Goal: Task Accomplishment & Management: Manage account settings

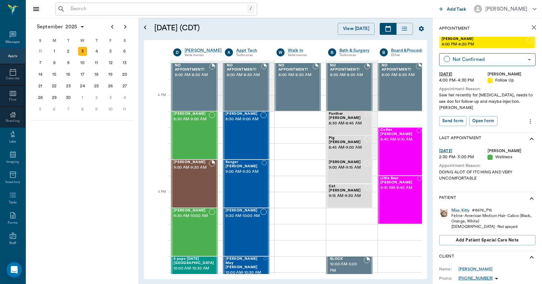
scroll to position [742, 0]
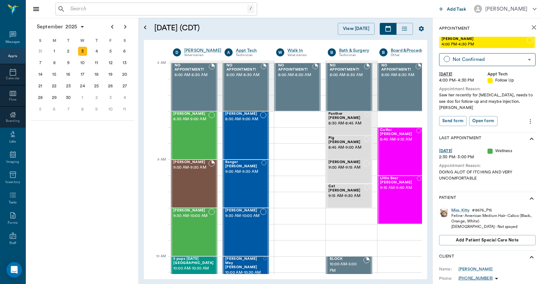
click at [97, 10] on input "text" at bounding box center [157, 9] width 179 height 9
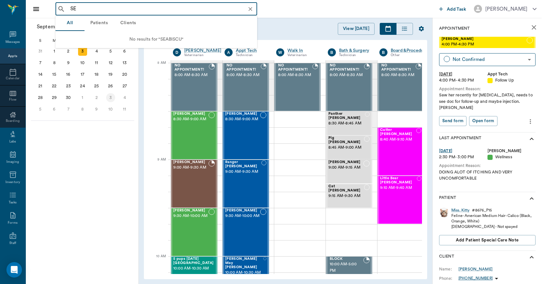
type input "S"
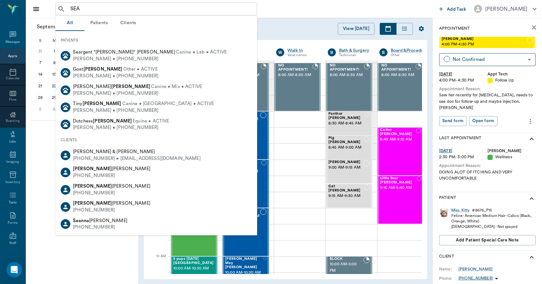
click at [100, 23] on button "Patients" at bounding box center [99, 22] width 29 height 15
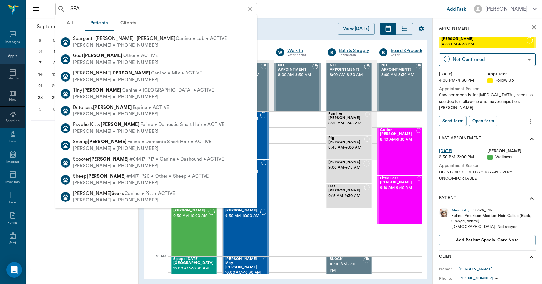
click at [87, 3] on div "SEA ​" at bounding box center [157, 9] width 202 height 13
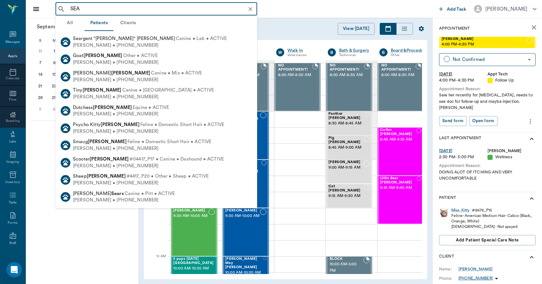
click at [86, 12] on input "SEA" at bounding box center [162, 9] width 188 height 9
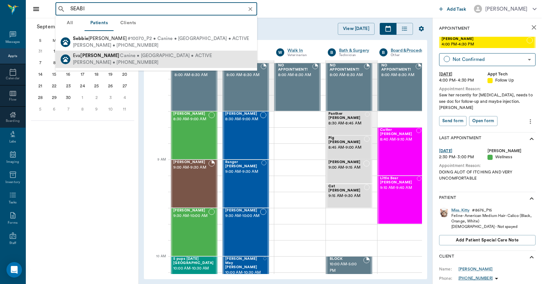
type input "SEAB"
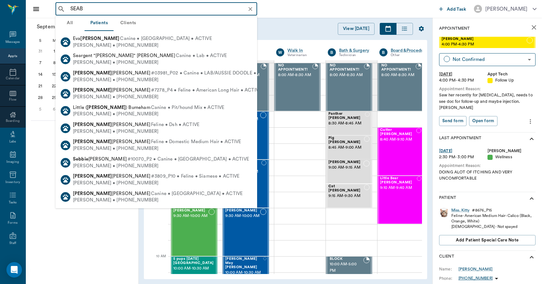
click at [251, 11] on icon "Clear" at bounding box center [250, 9] width 6 height 6
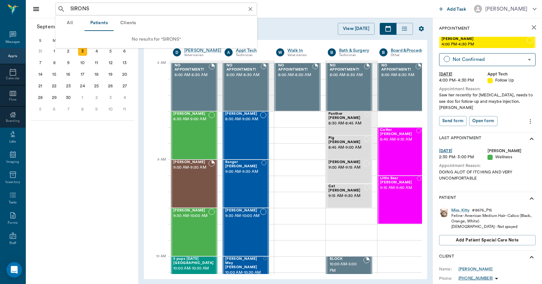
click at [128, 23] on button "Clients" at bounding box center [128, 22] width 29 height 15
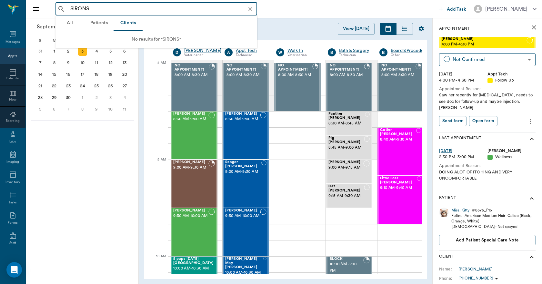
click at [179, 7] on input "SIRONS" at bounding box center [162, 9] width 188 height 9
click at [178, 7] on input "SIRONS" at bounding box center [162, 9] width 188 height 9
type input "SIRON"
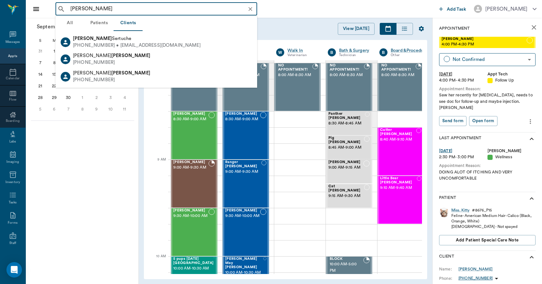
click at [250, 10] on icon "Clear" at bounding box center [250, 9] width 6 height 6
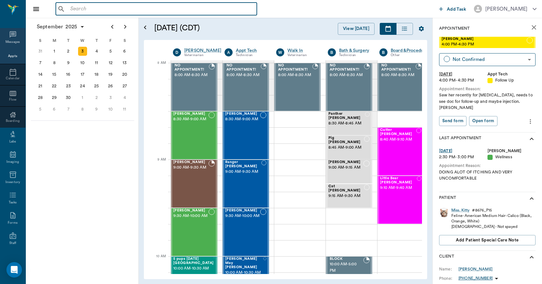
click at [8, 39] on div "Messages" at bounding box center [12, 38] width 25 height 20
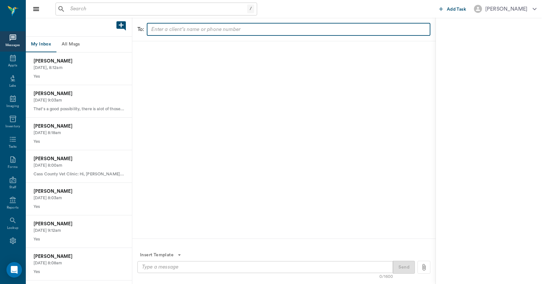
click at [196, 30] on input "text" at bounding box center [288, 29] width 279 height 9
type input "9075469327"
click at [274, 265] on textarea at bounding box center [265, 267] width 247 height 7
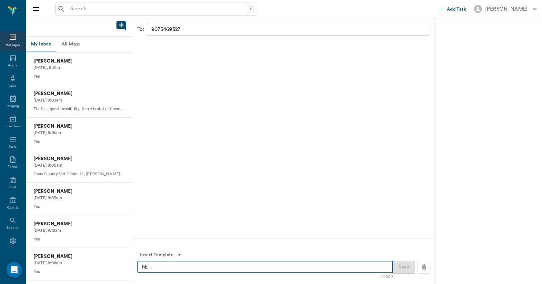
type textarea "h"
type textarea "Hello this is Cass Count"
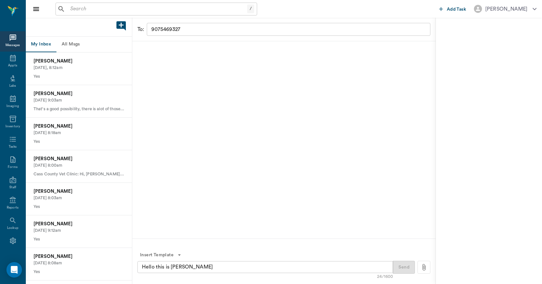
click at [405, 270] on div "Send" at bounding box center [411, 267] width 37 height 13
click at [11, 59] on icon at bounding box center [13, 58] width 6 height 6
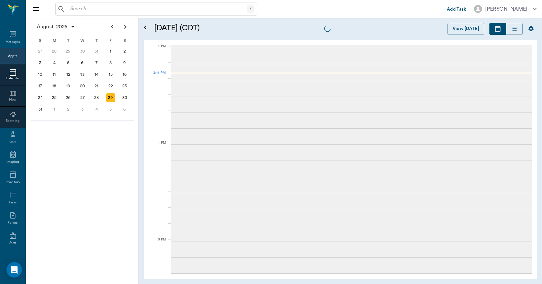
scroll to position [678, 0]
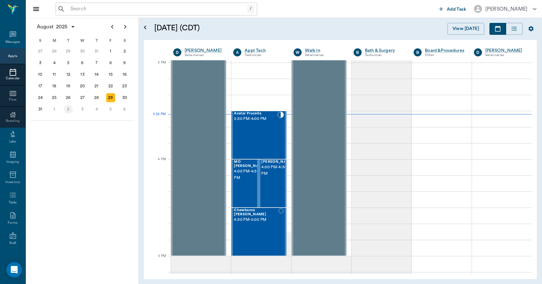
click at [66, 111] on div "2" at bounding box center [68, 109] width 9 height 9
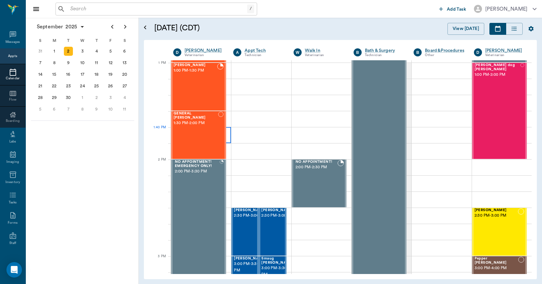
scroll to position [484, 0]
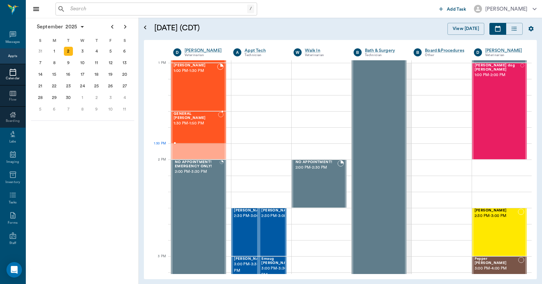
drag, startPoint x: 215, startPoint y: 159, endPoint x: 211, endPoint y: 138, distance: 22.3
drag, startPoint x: 207, startPoint y: 143, endPoint x: 206, endPoint y: 155, distance: 11.3
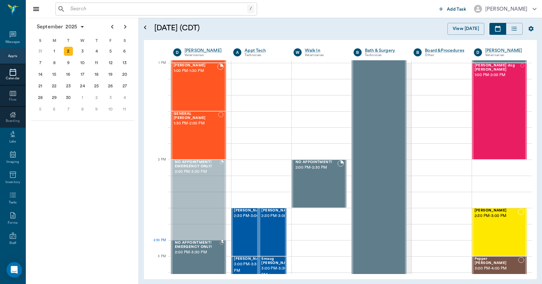
drag, startPoint x: 206, startPoint y: 160, endPoint x: 204, endPoint y: 239, distance: 78.8
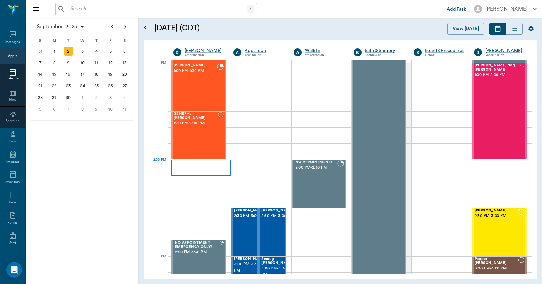
click at [190, 169] on div at bounding box center [201, 168] width 60 height 16
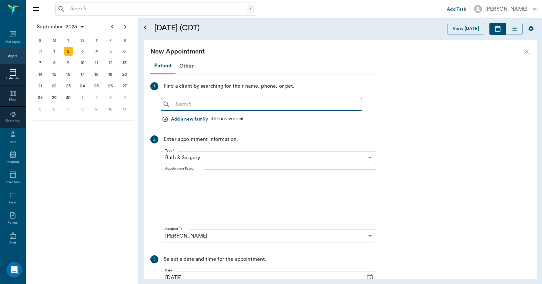
click at [188, 105] on input "text" at bounding box center [266, 104] width 187 height 9
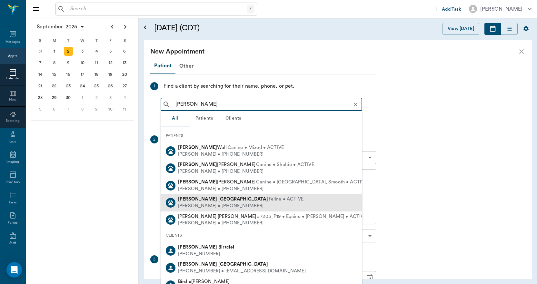
click at [219, 201] on b "Birmingham" at bounding box center [244, 199] width 50 height 5
type input "chris bir"
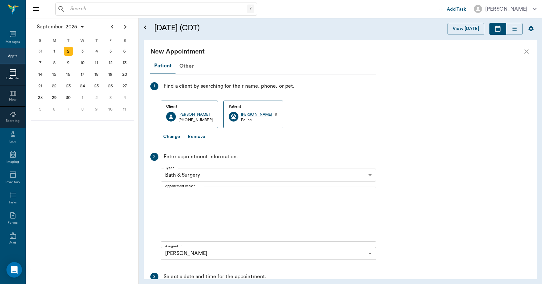
click at [180, 137] on button "Change" at bounding box center [172, 137] width 22 height 12
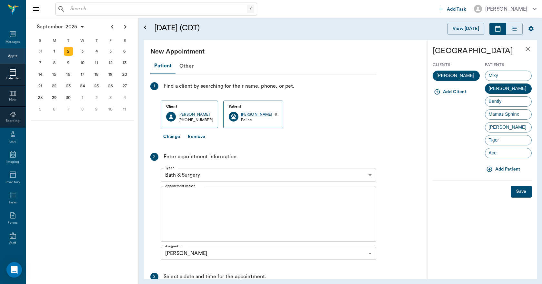
click at [532, 48] on icon "close" at bounding box center [528, 49] width 8 height 8
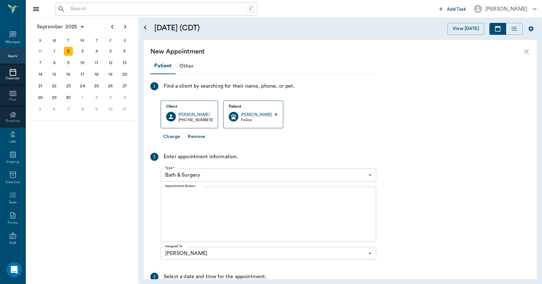
click at [528, 56] on div "New Appointment" at bounding box center [340, 51] width 393 height 23
click at [526, 51] on icon "close" at bounding box center [527, 51] width 5 height 5
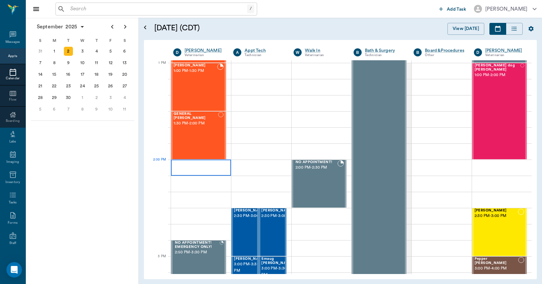
click at [179, 166] on div at bounding box center [201, 168] width 60 height 16
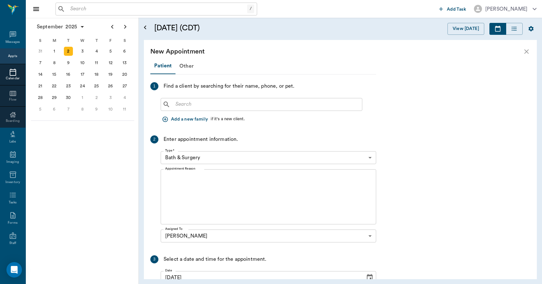
click at [180, 103] on input "text" at bounding box center [266, 104] width 187 height 9
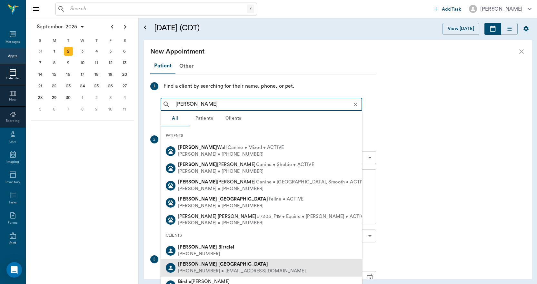
click at [193, 269] on div "(903) 650-2670 • 903bullycampkennel@gmail.com" at bounding box center [242, 271] width 128 height 7
type input "chris bir"
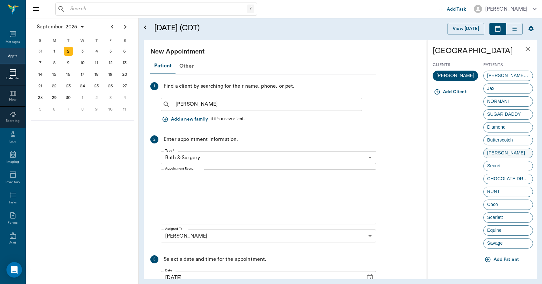
click at [510, 149] on div "Reese's" at bounding box center [509, 153] width 50 height 10
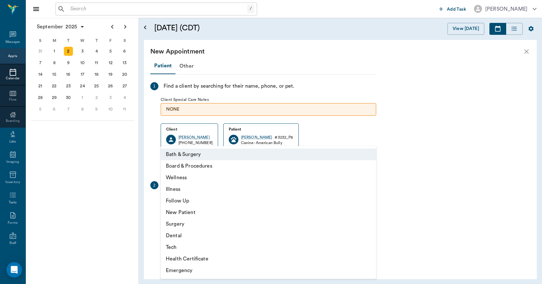
click at [268, 202] on body "/ ​ Add Task Dr. Bert Ellsworth Nectar Messages Appts Calendar Flow Boarding La…" at bounding box center [271, 142] width 542 height 284
click at [171, 225] on li "Surgery" at bounding box center [269, 225] width 216 height 12
type input "65d2be4f46e3a538d89b8c18"
type input "02:30 PM"
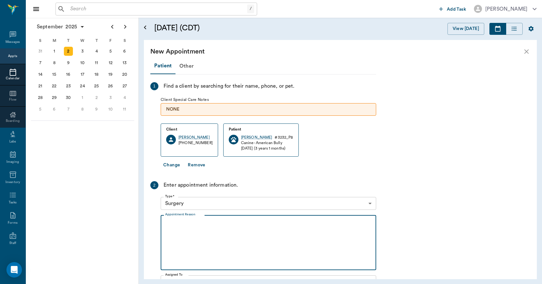
click at [208, 225] on textarea "Appointment Reason" at bounding box center [268, 243] width 207 height 45
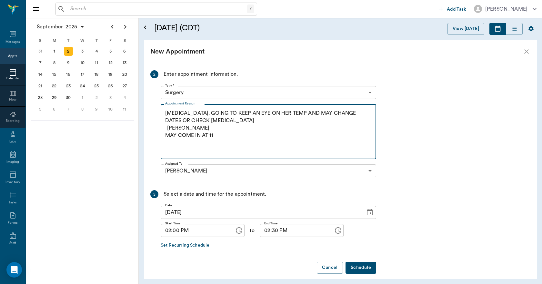
scroll to position [117, 0]
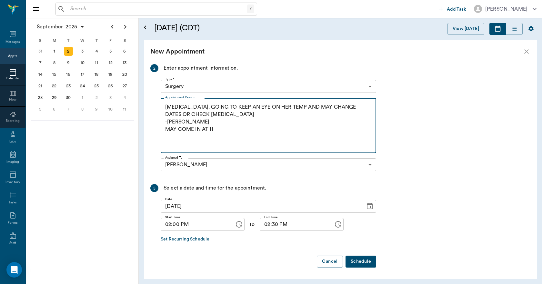
type textarea "C-SECTION. GOING TO KEEP AN EYE ON HER TEMP AND MAY CHANGE DATES OR CHECK PROGE…"
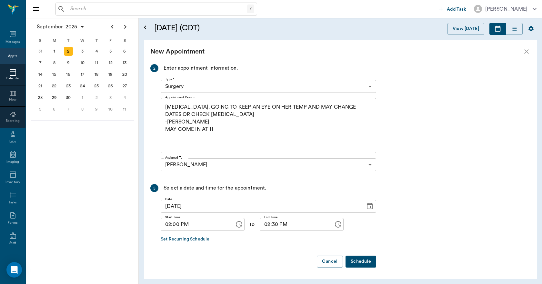
click at [361, 261] on button "Schedule" at bounding box center [361, 262] width 31 height 12
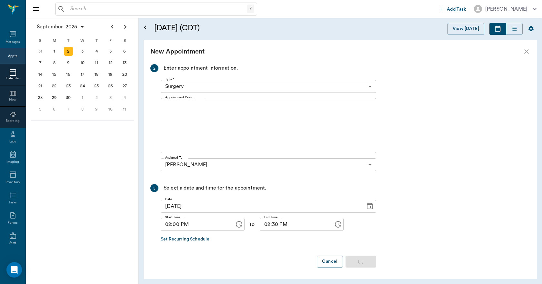
scroll to position [0, 0]
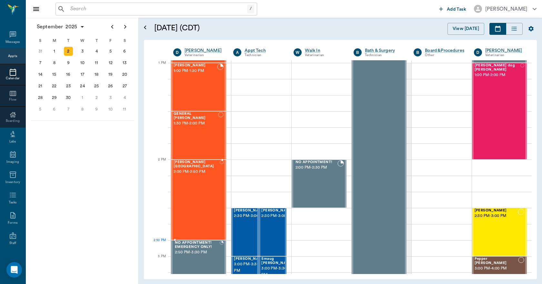
drag, startPoint x: 209, startPoint y: 207, endPoint x: 205, endPoint y: 234, distance: 27.9
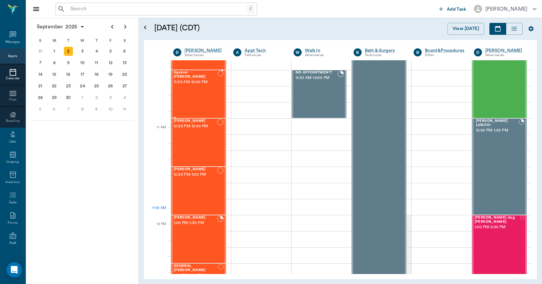
scroll to position [226, 0]
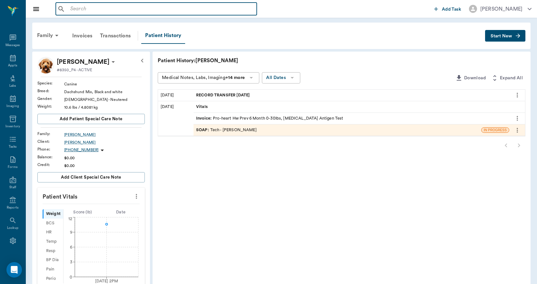
click at [101, 10] on input "text" at bounding box center [161, 9] width 187 height 9
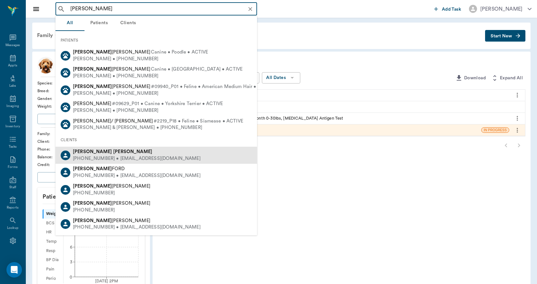
click at [80, 152] on b "[PERSON_NAME]" at bounding box center [92, 151] width 39 height 5
type input "[PERSON_NAME]"
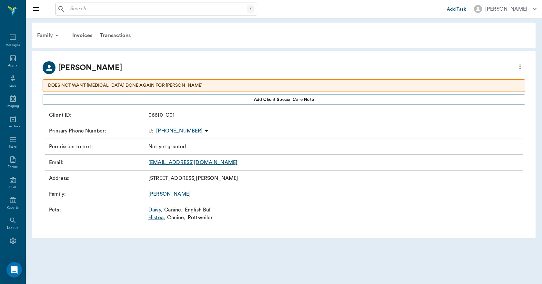
click at [46, 34] on div "Family" at bounding box center [48, 35] width 31 height 15
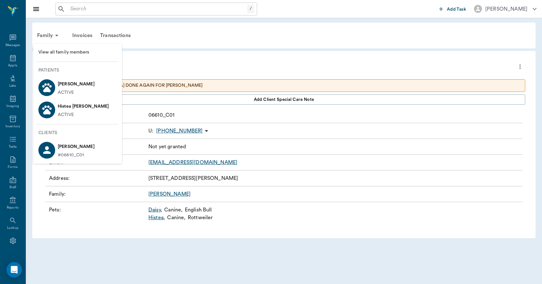
click at [56, 50] on span "View all family members" at bounding box center [77, 52] width 78 height 7
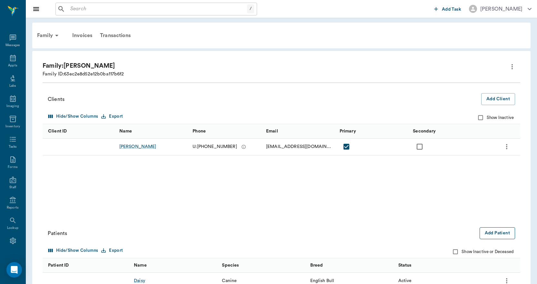
click at [505, 234] on button "Add Patient" at bounding box center [498, 234] width 36 height 12
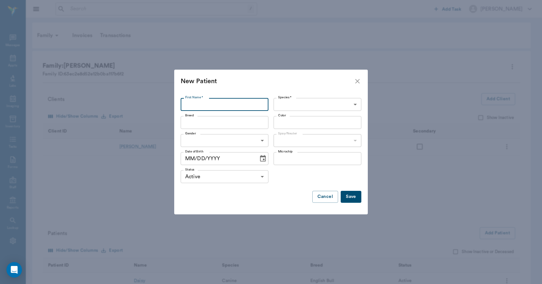
click at [227, 105] on input "First Name *" at bounding box center [225, 104] width 88 height 13
type input "Angel"
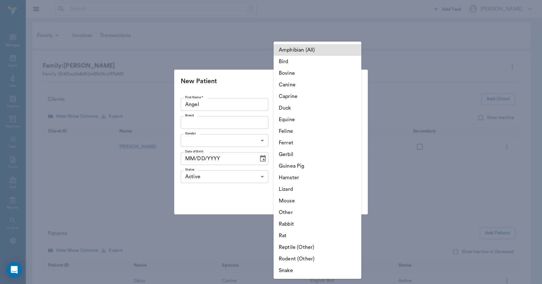
click at [290, 102] on body "/ ​ Add Task [PERSON_NAME] Nectar Messages Appts Labs Imaging Inventory Tasks F…" at bounding box center [271, 182] width 542 height 364
click at [294, 78] on li "Bovine" at bounding box center [318, 73] width 88 height 12
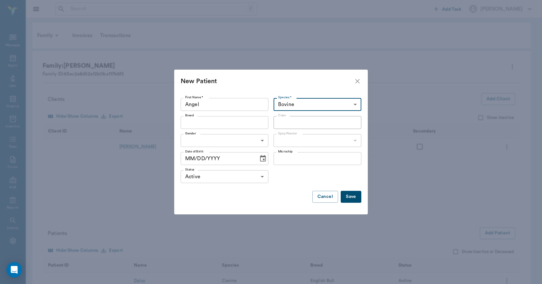
click at [299, 104] on body "/ ​ Add Task [PERSON_NAME] Nectar Messages Appts Labs Imaging Inventory Tasks F…" at bounding box center [271, 182] width 542 height 364
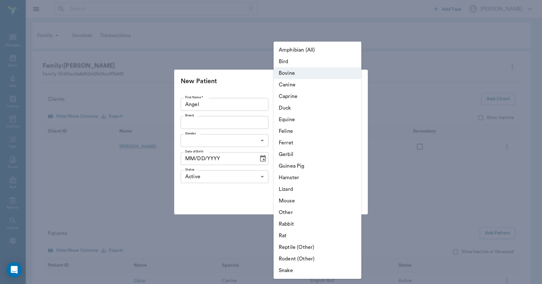
click at [293, 86] on li "Canine" at bounding box center [318, 85] width 88 height 12
type input "Canine"
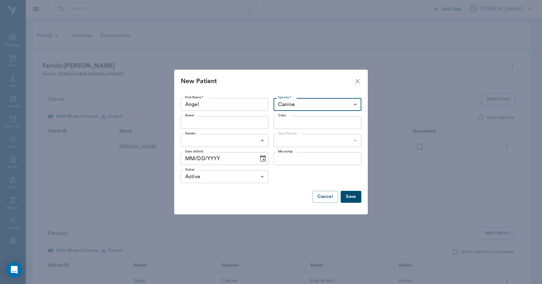
click at [244, 122] on input "Breed" at bounding box center [219, 122] width 73 height 9
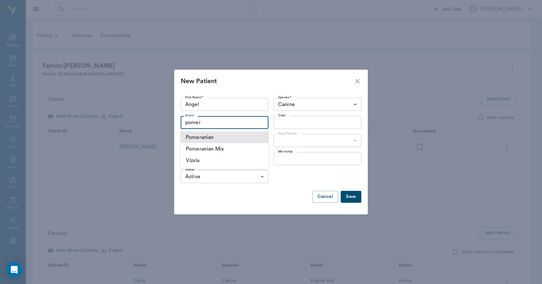
click at [215, 137] on li "Pomeranian" at bounding box center [225, 138] width 88 height 12
type input "Pomeranian"
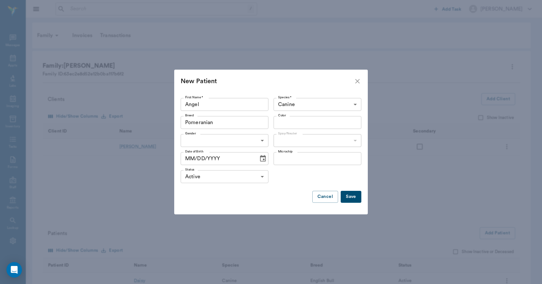
click at [282, 120] on input "Color" at bounding box center [312, 122] width 73 height 9
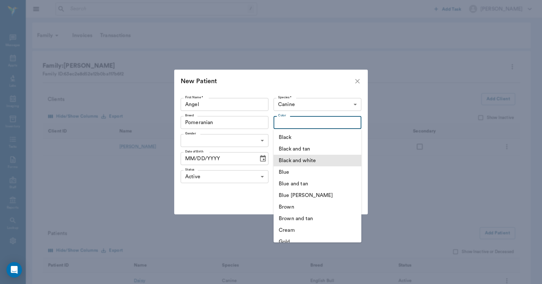
click at [296, 160] on li "Black and white" at bounding box center [318, 161] width 88 height 12
type input "Black and white"
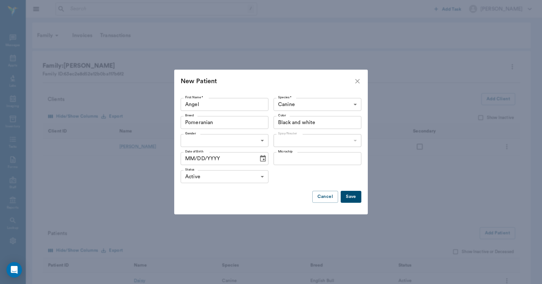
click at [264, 141] on body "/ ​ Add Task [PERSON_NAME] Nectar Messages Appts Labs Imaging Inventory Tasks F…" at bounding box center [271, 182] width 542 height 364
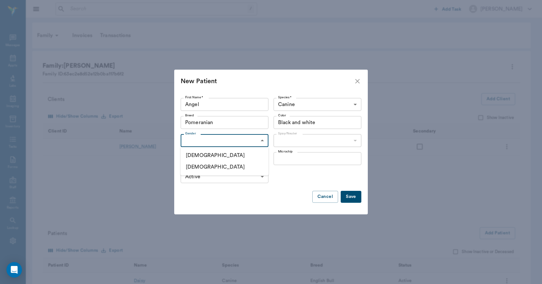
click at [216, 167] on li "[DEMOGRAPHIC_DATA]" at bounding box center [225, 167] width 88 height 12
type input "[DEMOGRAPHIC_DATA]"
click at [280, 140] on body "/ ​ Add Task [PERSON_NAME] Nectar Messages Appts Labs Imaging Inventory Tasks F…" at bounding box center [271, 182] width 542 height 364
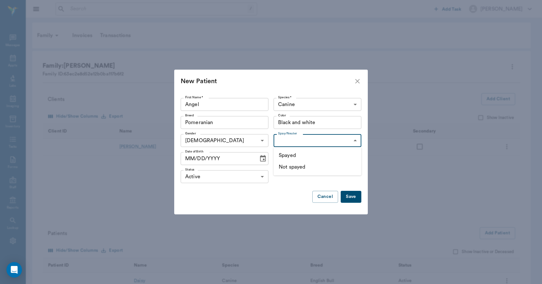
click at [286, 168] on li "Not spayed" at bounding box center [318, 167] width 88 height 12
type input "false"
click at [193, 159] on input "MM/DD/YYYY" at bounding box center [217, 158] width 73 height 13
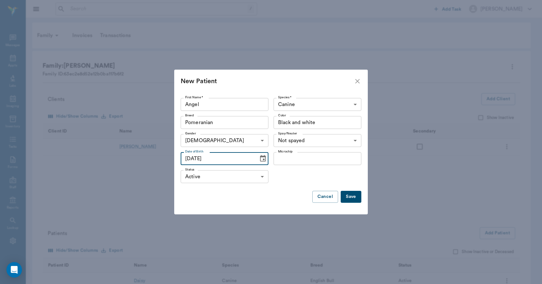
type input "[DATE]"
click at [352, 196] on button "Save" at bounding box center [351, 197] width 21 height 12
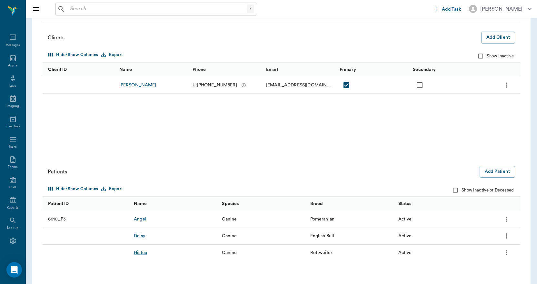
scroll to position [80, 0]
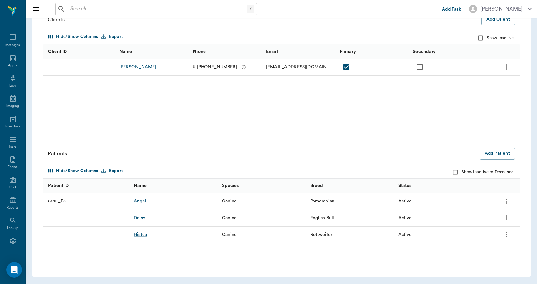
click at [142, 201] on div "Angel" at bounding box center [140, 201] width 13 height 6
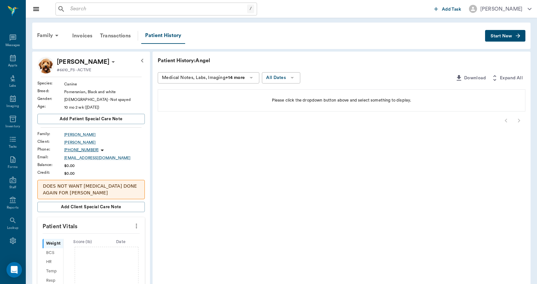
click at [504, 36] on span "Start New" at bounding box center [502, 36] width 22 height 0
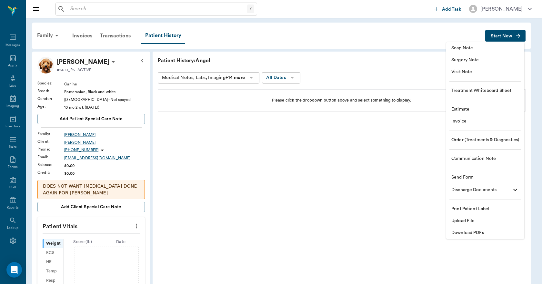
click at [468, 221] on span "Upload File" at bounding box center [486, 221] width 68 height 7
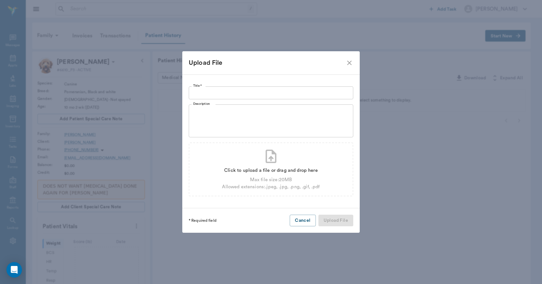
click at [301, 90] on input "Title *" at bounding box center [271, 93] width 165 height 13
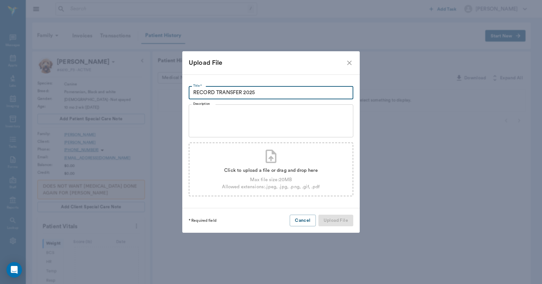
type input "RECORD TRANSFER 2025"
click at [282, 169] on div "Click to upload a file or drag and drop here" at bounding box center [271, 170] width 98 height 7
type input "C:\fakepath\Angel.[PERSON_NAME].RecordTransfer.2025.pdf"
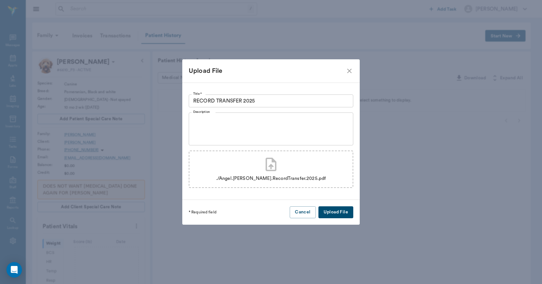
click at [333, 214] on button "Upload File" at bounding box center [336, 213] width 35 height 12
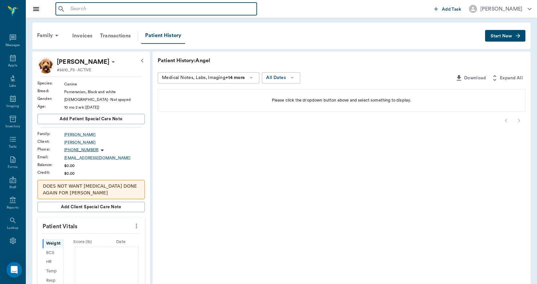
click at [185, 8] on input "text" at bounding box center [161, 9] width 187 height 9
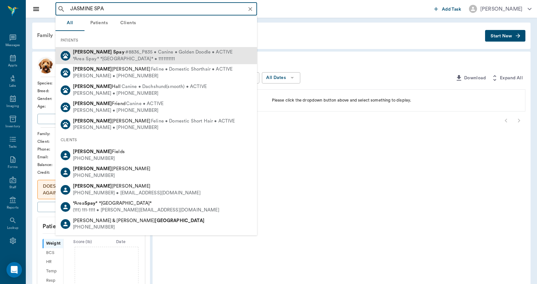
click at [148, 58] on div "*Area Spay* *[GEOGRAPHIC_DATA]* • 1111111111" at bounding box center [153, 59] width 160 height 7
type input "JASMINE SPA"
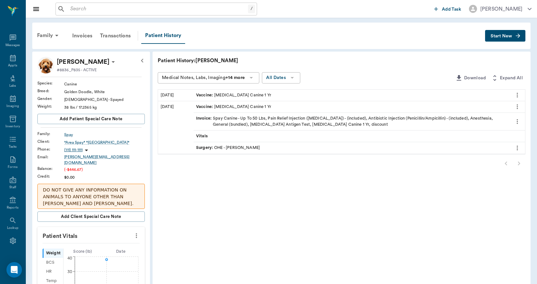
click at [516, 93] on icon "more" at bounding box center [517, 95] width 7 height 8
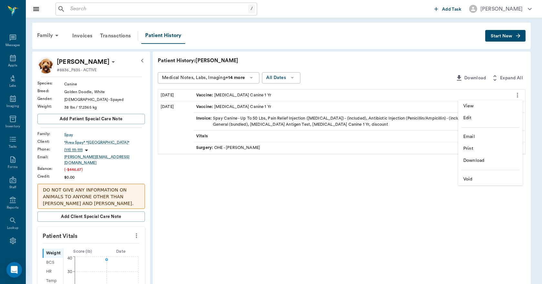
click at [483, 106] on span "View" at bounding box center [491, 106] width 54 height 7
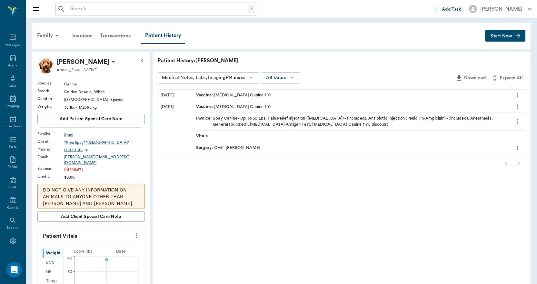
click at [101, 16] on div "/ ​ Add Task [PERSON_NAME]" at bounding box center [282, 9] width 512 height 18
click at [102, 10] on input "text" at bounding box center [158, 9] width 180 height 9
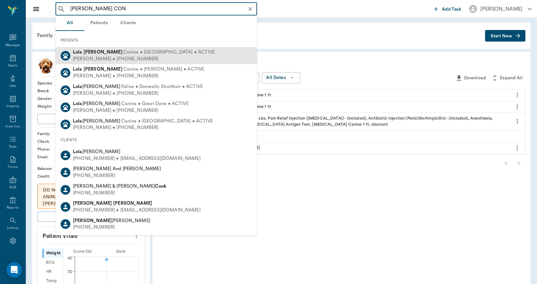
click at [105, 56] on div "[PERSON_NAME] • [PHONE_NUMBER]" at bounding box center [144, 59] width 142 height 7
type input "[PERSON_NAME] CON"
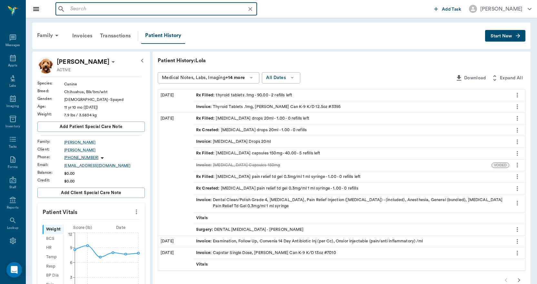
click at [114, 9] on input "text" at bounding box center [162, 9] width 188 height 9
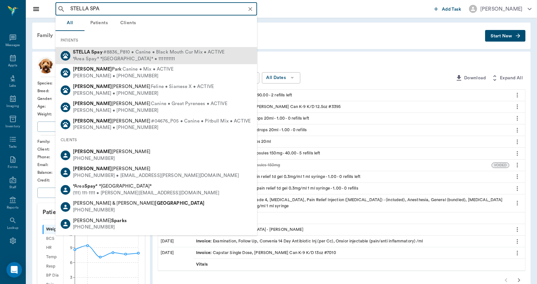
click at [109, 57] on div "*Area Spay* *[GEOGRAPHIC_DATA]* • 1111111111" at bounding box center [149, 59] width 152 height 7
type input "STELLA SPA"
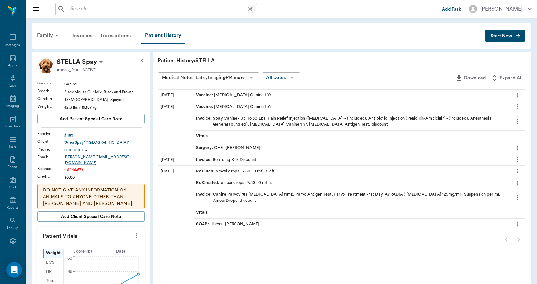
click at [89, 8] on input "text" at bounding box center [158, 9] width 180 height 9
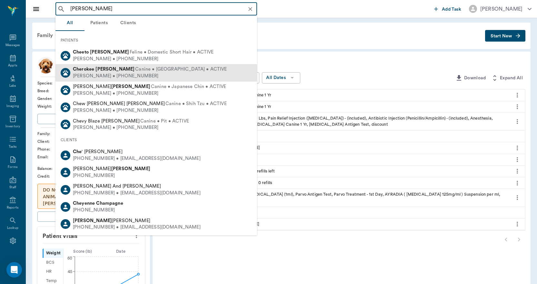
click at [92, 68] on b "Cherokee" at bounding box center [83, 69] width 21 height 5
type input "[PERSON_NAME]"
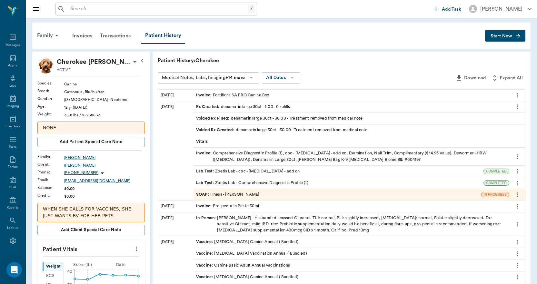
click at [506, 33] on button "Start New" at bounding box center [505, 36] width 40 height 12
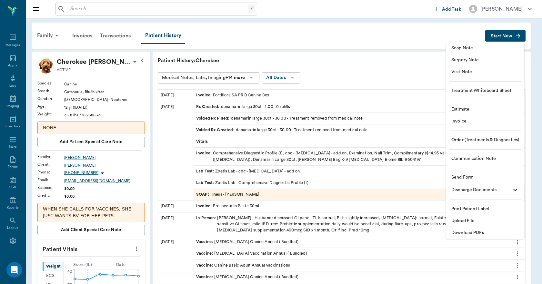
click at [462, 219] on span "Upload File" at bounding box center [486, 221] width 68 height 7
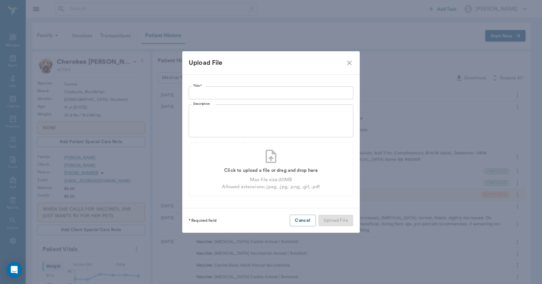
click at [255, 95] on input "Title *" at bounding box center [271, 93] width 165 height 13
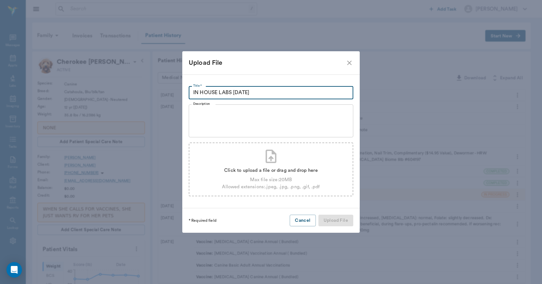
type input "IN HOUSE LABS [DATE]"
click at [259, 169] on div "Click to upload a file or drag and drop here" at bounding box center [271, 170] width 98 height 7
type input "C:\fakepath\Cherokee.[PERSON_NAME].Labs.[DATE].pdf"
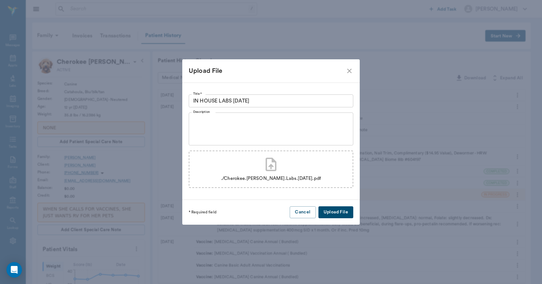
click at [330, 216] on button "Upload File" at bounding box center [336, 213] width 35 height 12
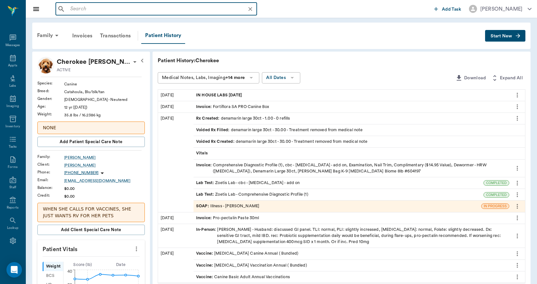
click at [123, 7] on input "text" at bounding box center [162, 9] width 188 height 9
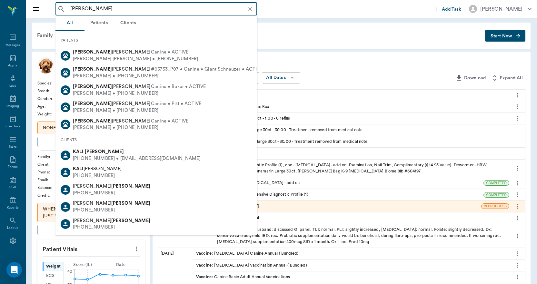
click at [101, 152] on b "[PERSON_NAME]" at bounding box center [104, 151] width 39 height 5
type input "[PERSON_NAME]"
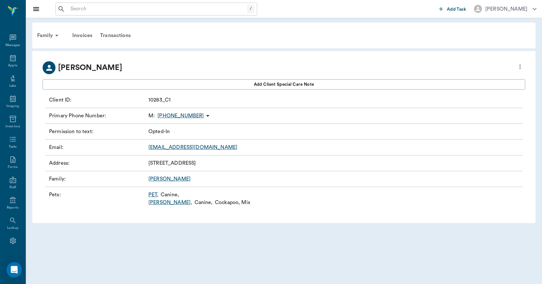
click at [157, 204] on link "[PERSON_NAME] ," at bounding box center [170, 203] width 44 height 8
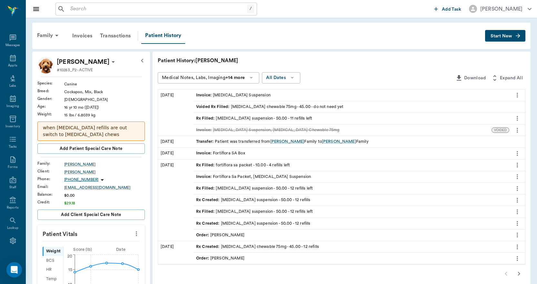
click at [234, 96] on div "Invoice : [MEDICAL_DATA] Suspension" at bounding box center [233, 95] width 75 height 6
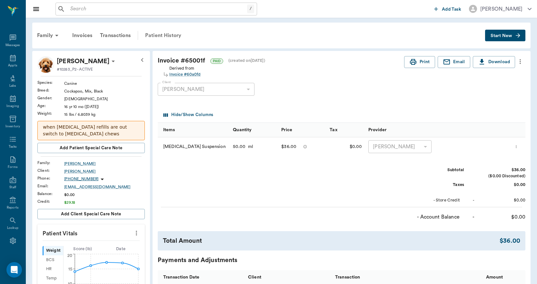
click at [175, 36] on div "Patient History" at bounding box center [163, 35] width 44 height 15
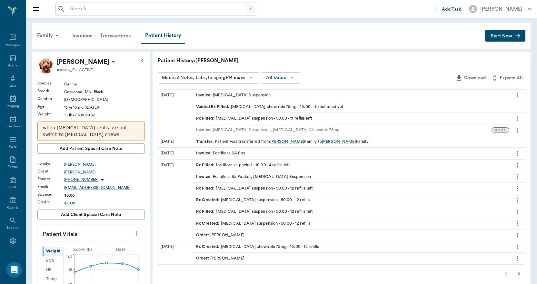
click at [125, 36] on div "Transactions" at bounding box center [115, 35] width 38 height 15
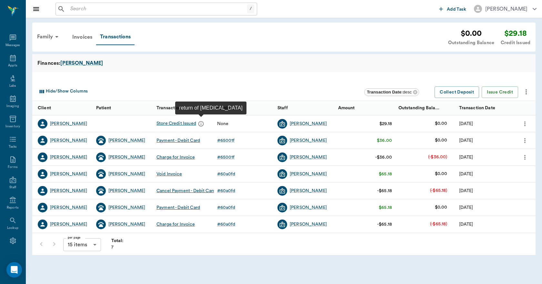
click at [201, 125] on icon "message" at bounding box center [201, 123] width 5 height 5
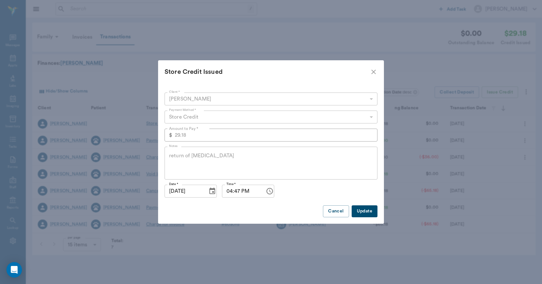
click at [372, 72] on icon "close" at bounding box center [374, 72] width 8 height 8
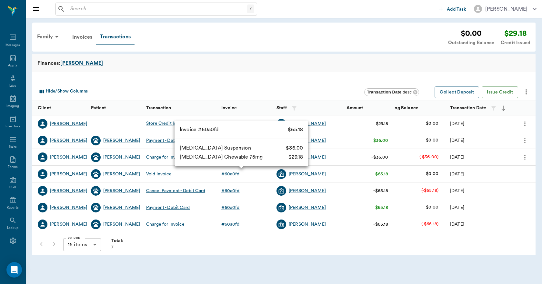
click at [232, 172] on div "# 60a0fd" at bounding box center [230, 174] width 18 height 6
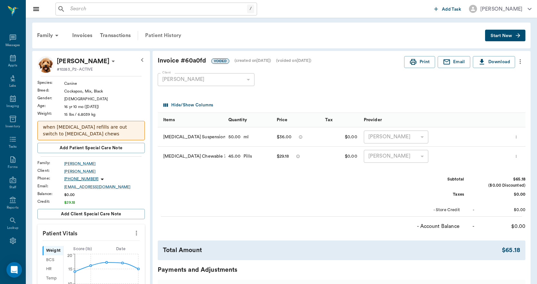
click at [172, 37] on div "Patient History" at bounding box center [163, 35] width 44 height 15
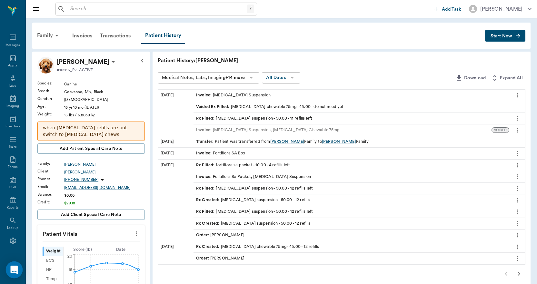
click at [14, 268] on icon "Open Intercom Messenger" at bounding box center [13, 270] width 7 height 8
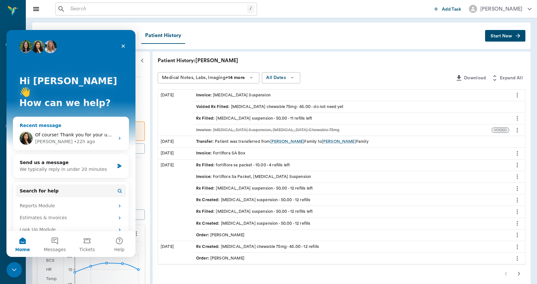
click at [50, 132] on span "Of course! Thank you for your understanding and patience while we investigate a…" at bounding box center [166, 134] width 262 height 5
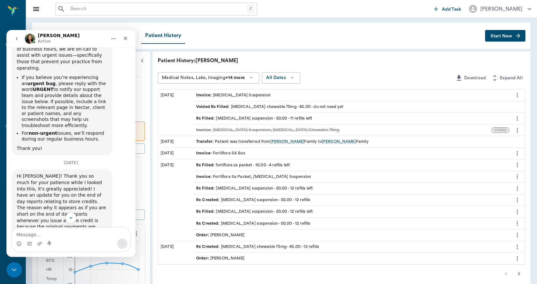
scroll to position [4255, 0]
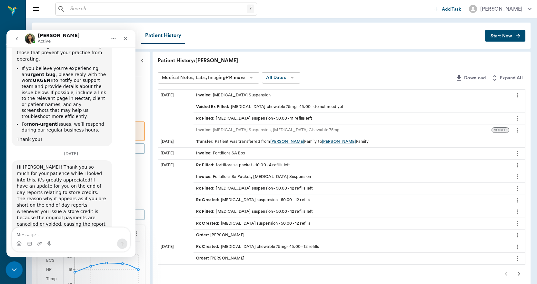
click at [9, 272] on icon "Close Intercom Messenger" at bounding box center [13, 269] width 8 height 8
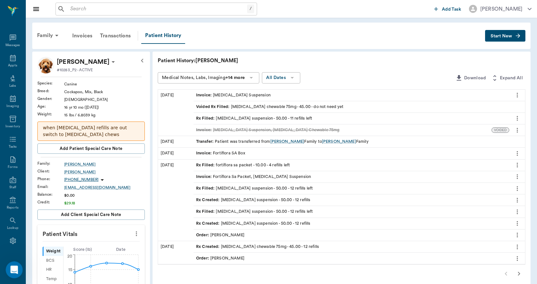
click at [16, 272] on div "Open Intercom Messenger" at bounding box center [13, 269] width 21 height 21
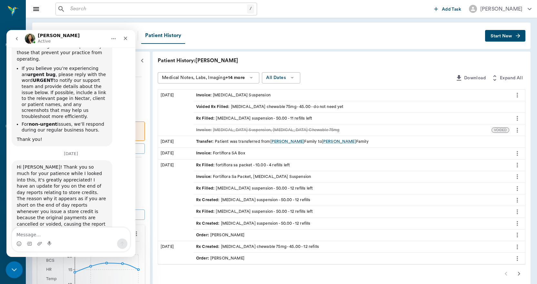
click at [13, 273] on div "Close Intercom Messenger" at bounding box center [12, 268] width 15 height 15
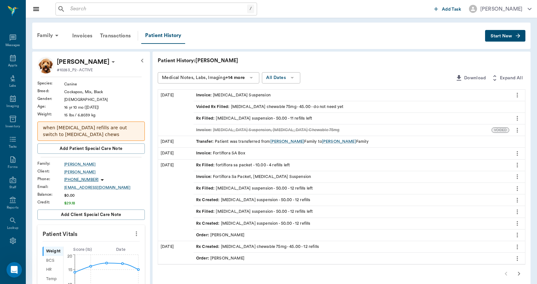
click at [85, 9] on input "text" at bounding box center [157, 9] width 179 height 9
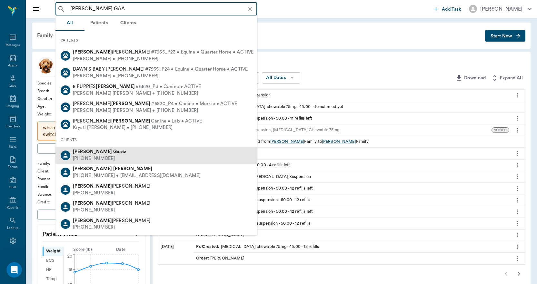
click at [102, 156] on div "[PHONE_NUMBER]" at bounding box center [99, 159] width 53 height 7
type input "[PERSON_NAME] GAA"
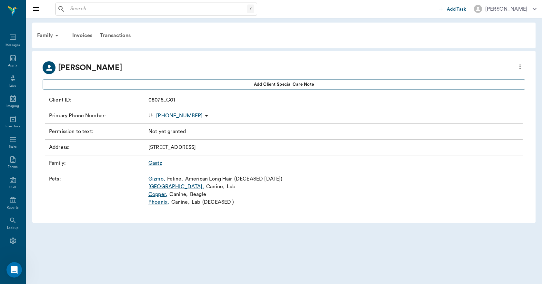
click at [156, 187] on link "[GEOGRAPHIC_DATA] ," at bounding box center [176, 187] width 56 height 8
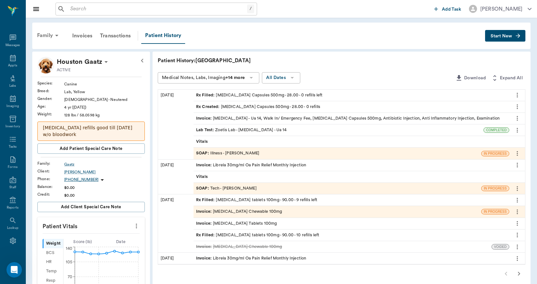
click at [42, 36] on div "Family" at bounding box center [48, 35] width 31 height 15
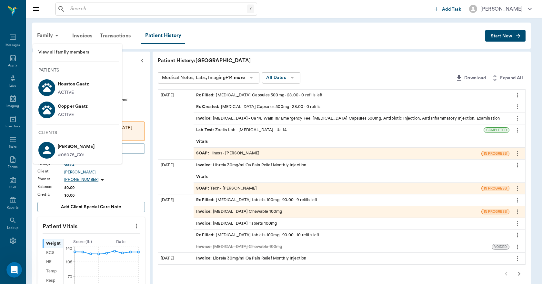
click at [66, 107] on p "Copper Gaatz" at bounding box center [73, 106] width 30 height 10
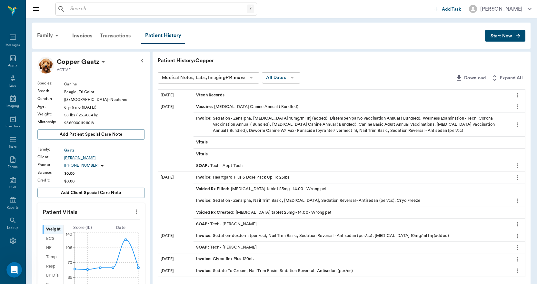
click at [112, 36] on div "Transactions" at bounding box center [115, 35] width 38 height 15
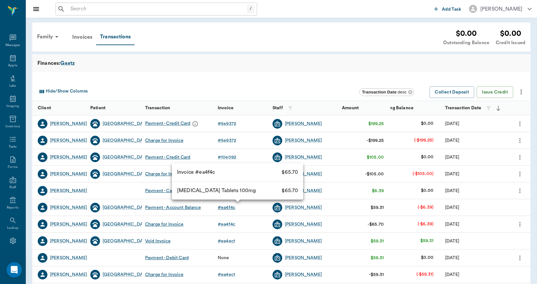
click at [223, 208] on div "# ea4f4c" at bounding box center [226, 208] width 17 height 6
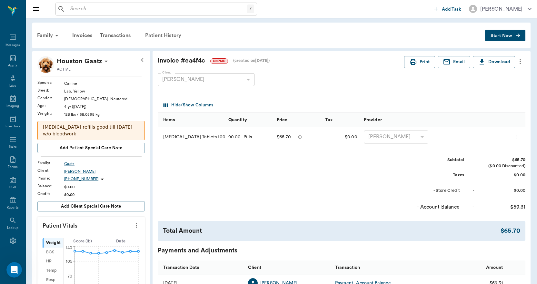
click at [166, 36] on div "Patient History" at bounding box center [163, 35] width 44 height 15
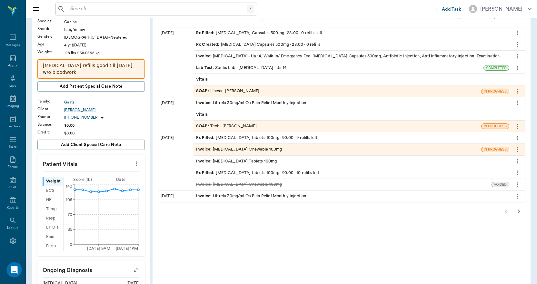
scroll to position [65, 0]
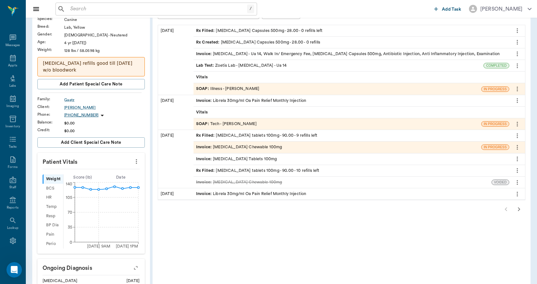
click at [518, 135] on icon "more" at bounding box center [517, 136] width 7 height 8
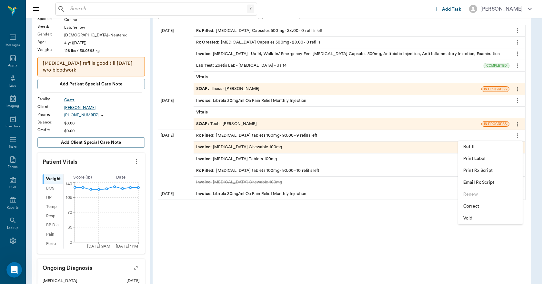
click at [468, 217] on span "Void" at bounding box center [491, 218] width 54 height 7
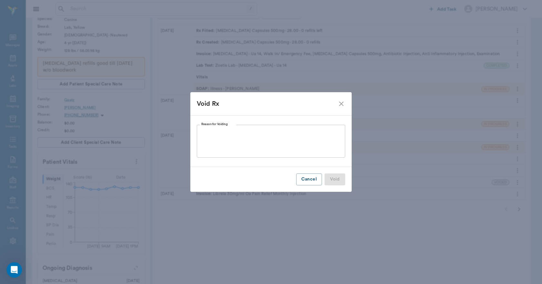
click at [273, 135] on textarea "Reason for Voiding" at bounding box center [270, 141] width 139 height 22
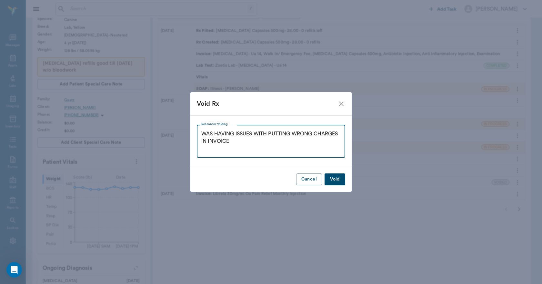
type textarea "WAS HAVING ISSUES WITH PUTTING WRONG CHARGES IN INVOICE"
click at [340, 178] on button "Void" at bounding box center [335, 180] width 21 height 12
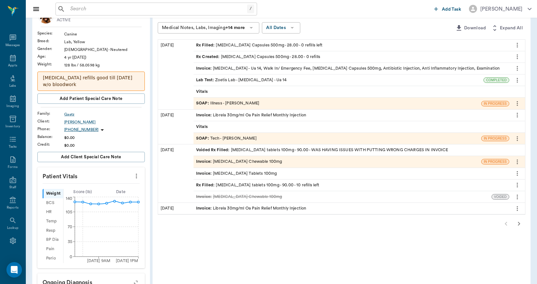
scroll to position [65, 0]
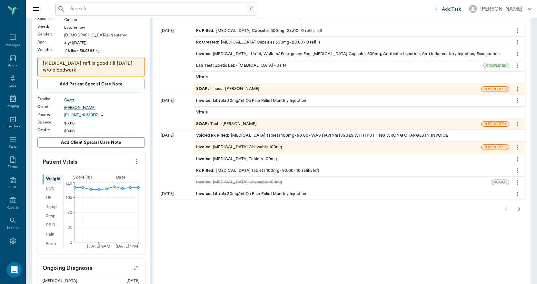
click at [262, 146] on div "Invoice : Carprofen Chewable 100mg" at bounding box center [239, 147] width 86 height 6
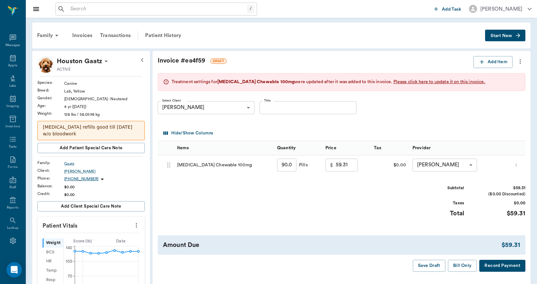
click at [519, 60] on icon "more" at bounding box center [520, 62] width 7 height 8
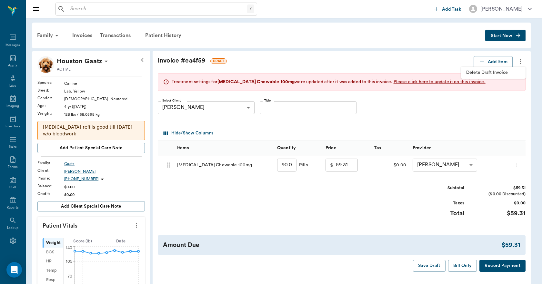
click at [495, 72] on span "Delete Draft Invoice" at bounding box center [493, 72] width 54 height 7
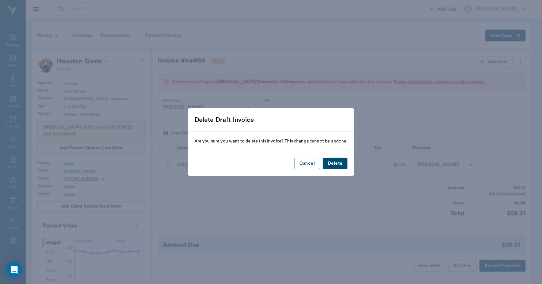
click at [342, 163] on button "Delete" at bounding box center [335, 164] width 25 height 12
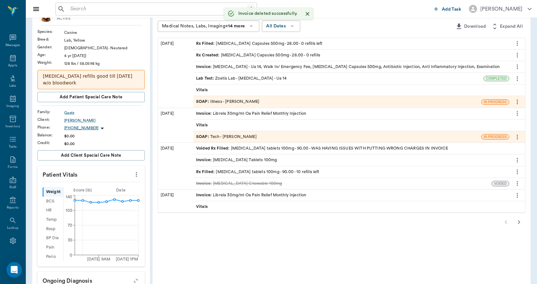
scroll to position [65, 0]
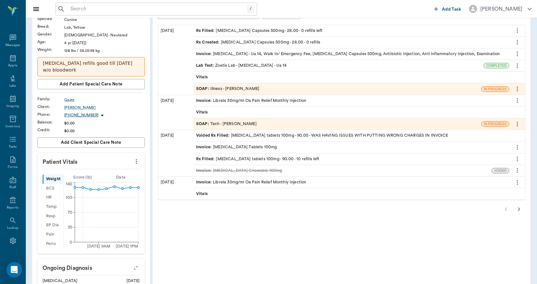
click at [76, 12] on input "text" at bounding box center [157, 9] width 179 height 9
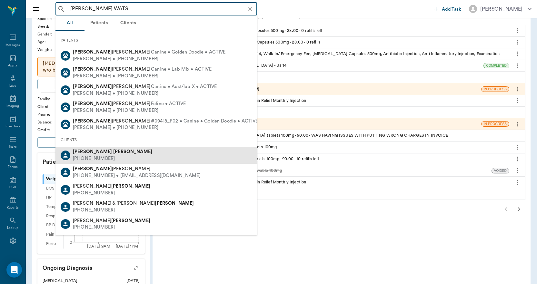
click at [112, 156] on div "Caryn Watson (903) 513-7708" at bounding box center [157, 155] width 202 height 17
type input "CARYN WATS"
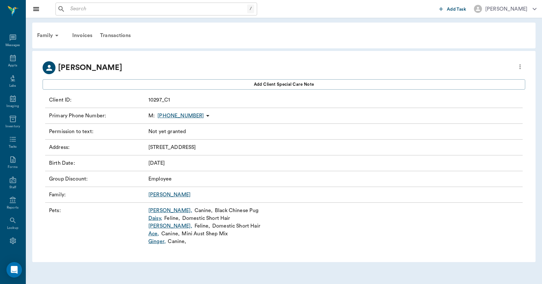
click at [153, 210] on link "Pugsley ," at bounding box center [170, 211] width 44 height 8
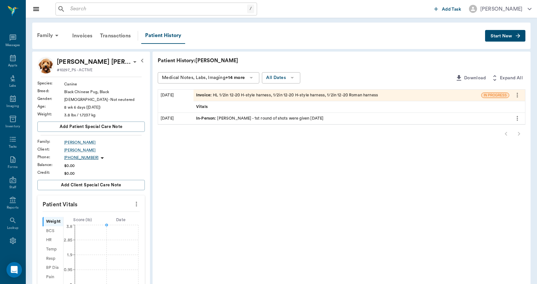
click at [226, 95] on div "Invoice : HL 1/2in 12-20 H-style harness, 1/2in 12-20 H-style harness, 1/2in 12…" at bounding box center [287, 95] width 182 height 6
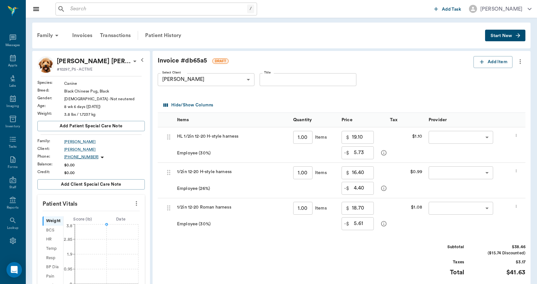
click at [517, 136] on icon "more" at bounding box center [516, 135] width 1 height 3
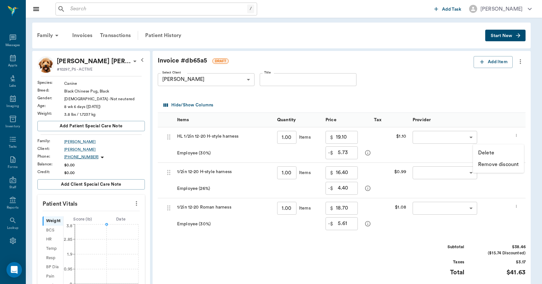
click at [495, 153] on li "Delete" at bounding box center [498, 153] width 51 height 12
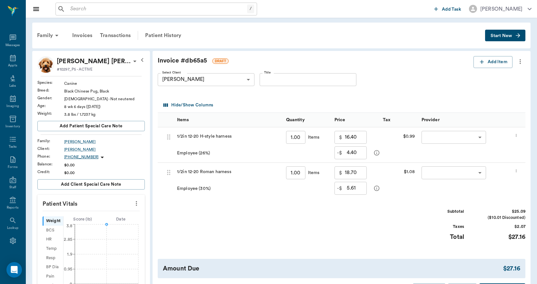
click at [519, 137] on icon "more" at bounding box center [517, 136] width 4 height 8
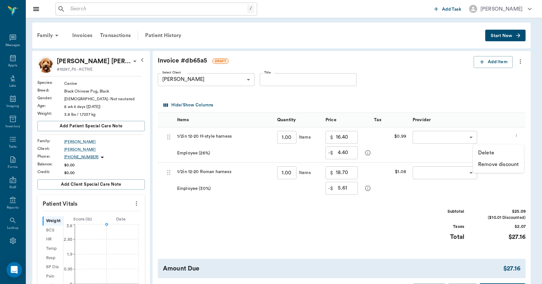
click at [491, 160] on li "Remove discount" at bounding box center [498, 165] width 51 height 12
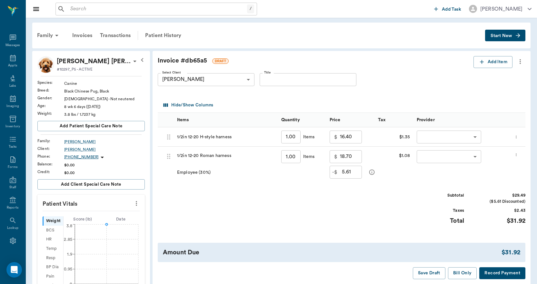
click at [515, 138] on icon "more" at bounding box center [517, 137] width 4 height 8
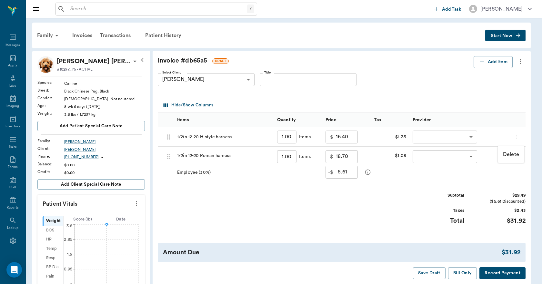
click at [508, 152] on p "Delete" at bounding box center [511, 155] width 16 height 8
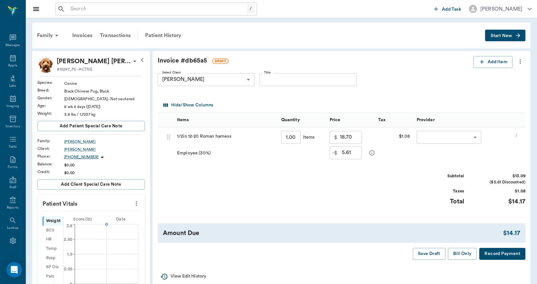
click at [518, 133] on icon "more" at bounding box center [517, 136] width 4 height 8
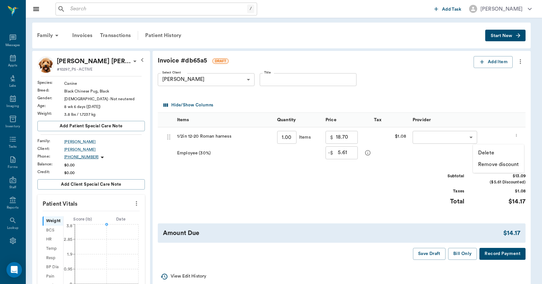
click at [495, 151] on li "Delete" at bounding box center [498, 153] width 51 height 12
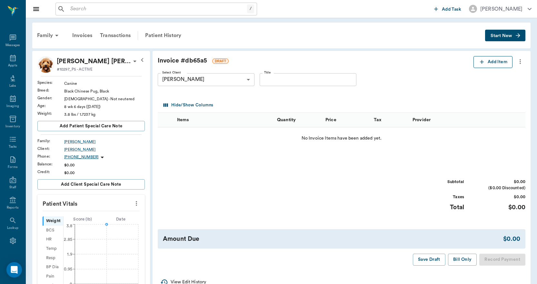
click at [496, 61] on button "Add Item" at bounding box center [493, 62] width 39 height 12
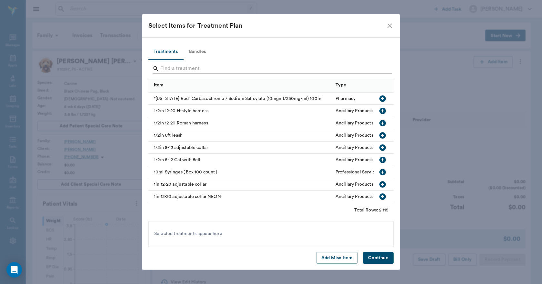
click at [172, 70] on input "Search" at bounding box center [271, 69] width 222 height 10
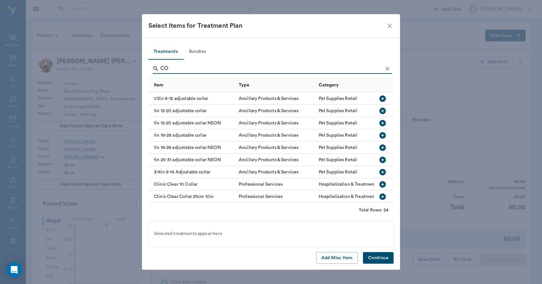
type input "C"
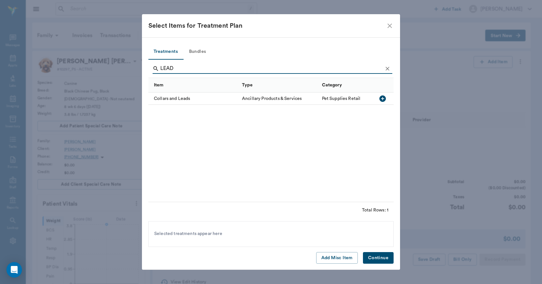
type input "LEAD"
click at [386, 97] on icon "button" at bounding box center [383, 99] width 8 height 8
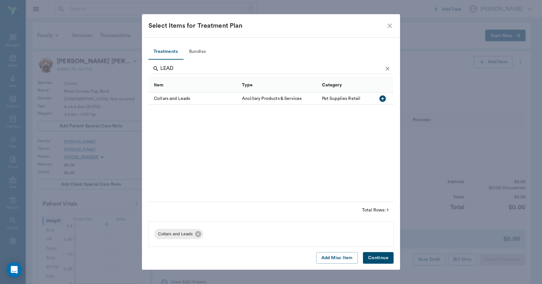
click at [378, 260] on button "Continue" at bounding box center [378, 258] width 31 height 12
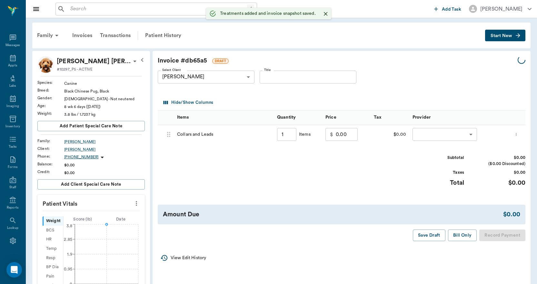
type input "1.00"
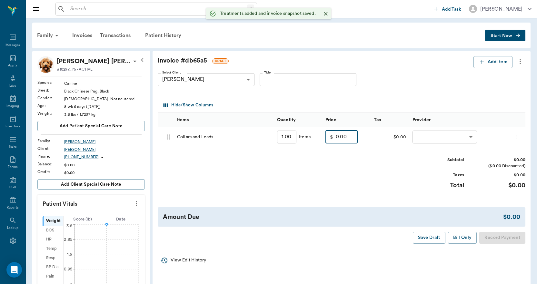
click at [351, 137] on input "0.00" at bounding box center [347, 137] width 22 height 13
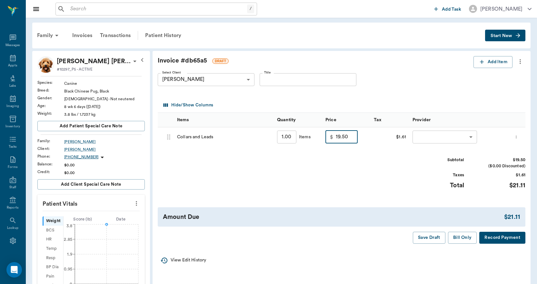
type input "19.50"
click at [438, 135] on body "/ ​ Add Task Dr. Bert Ellsworth Nectar Messages Appts Labs Imaging Inventory Ta…" at bounding box center [268, 213] width 537 height 427
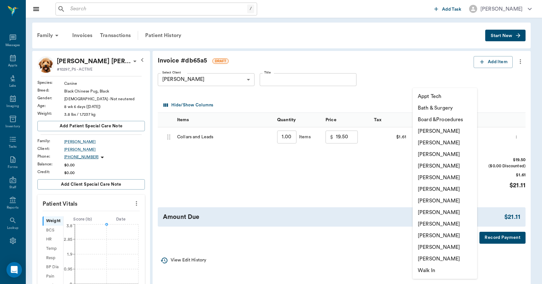
click at [436, 247] on li "[PERSON_NAME]" at bounding box center [445, 248] width 65 height 12
type input "none-63ec2ece52e12b0ba117cc90"
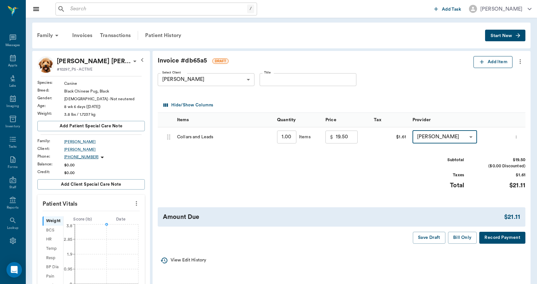
click at [500, 66] on button "Add Item" at bounding box center [493, 62] width 39 height 12
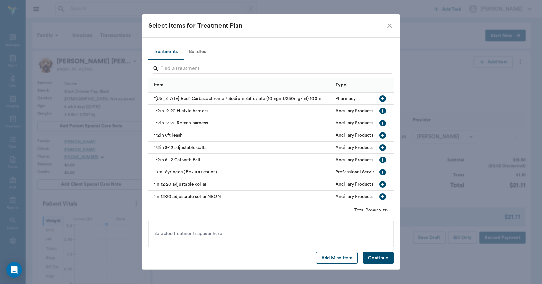
click at [335, 258] on button "Add Misc Item" at bounding box center [337, 258] width 42 height 12
click at [377, 257] on button "Continue" at bounding box center [378, 258] width 31 height 12
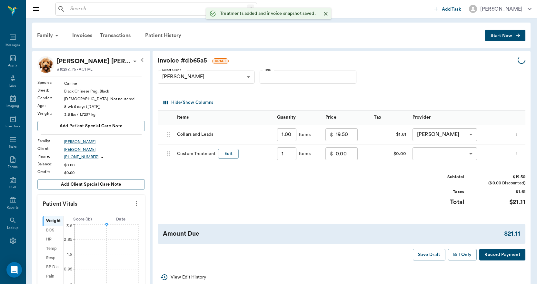
type input "1.00"
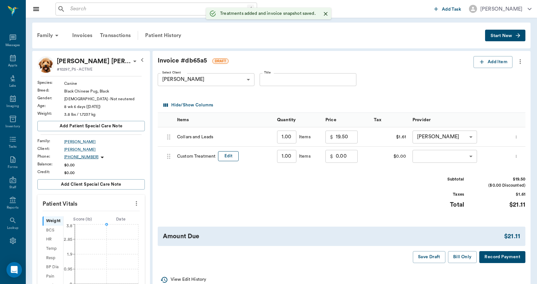
click at [228, 156] on button "Edit" at bounding box center [228, 156] width 21 height 10
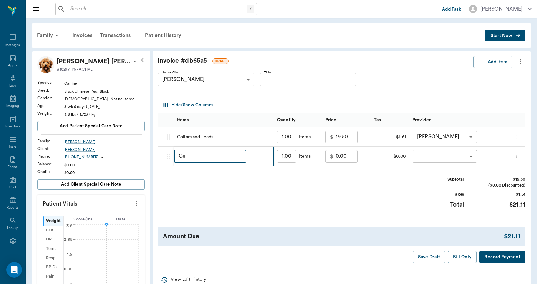
type input "C"
type input "EMPLOYEE DISCOUNT"
click at [342, 154] on input "0.00" at bounding box center [347, 156] width 22 height 13
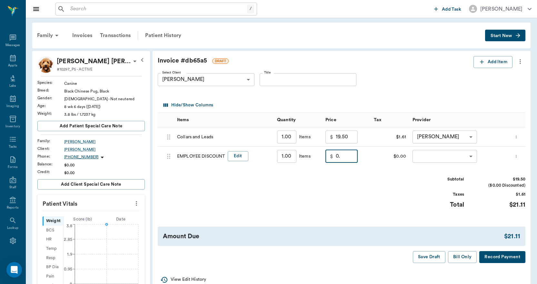
type input "0"
type input "-6.33"
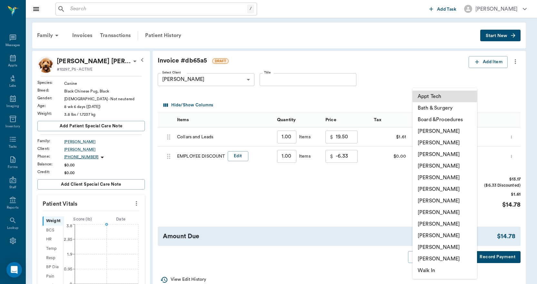
click at [431, 157] on body "/ ​ Add Task Dr. Bert Ellsworth Nectar Messages Appts Labs Imaging Inventory Ta…" at bounding box center [268, 213] width 537 height 427
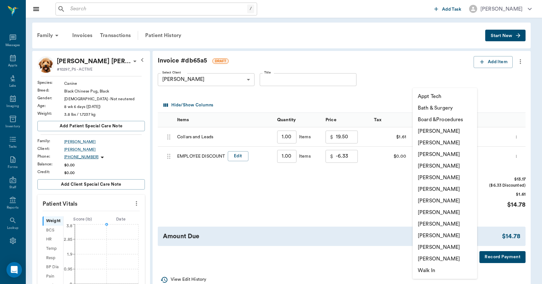
click at [441, 246] on li "[PERSON_NAME]" at bounding box center [445, 248] width 65 height 12
type input "none-63ec2ece52e12b0ba117cc90"
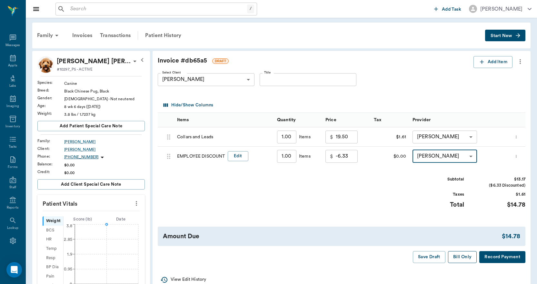
click at [460, 256] on button "Bill Only" at bounding box center [462, 257] width 29 height 12
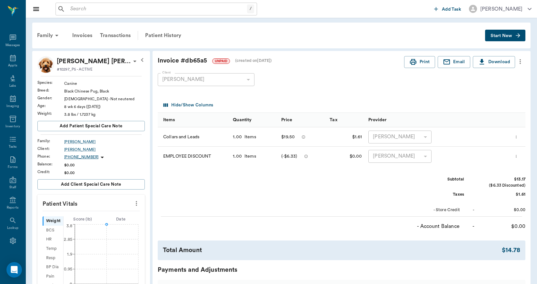
scroll to position [129, 0]
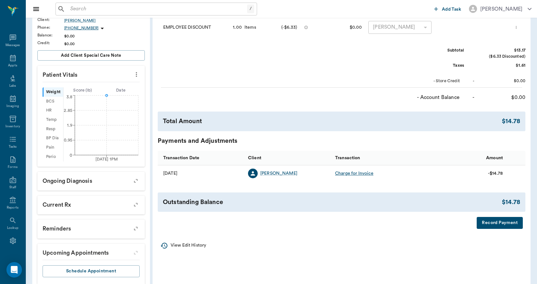
click at [491, 221] on button "Record Payment" at bounding box center [500, 223] width 46 height 12
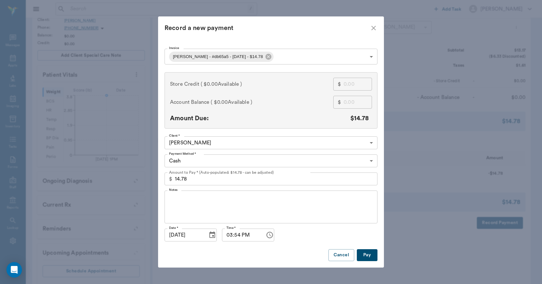
click at [234, 161] on body "/ ​ Add Task Dr. Bert Ellsworth Nectar Messages Appts Labs Imaging Inventory Ta…" at bounding box center [271, 84] width 542 height 427
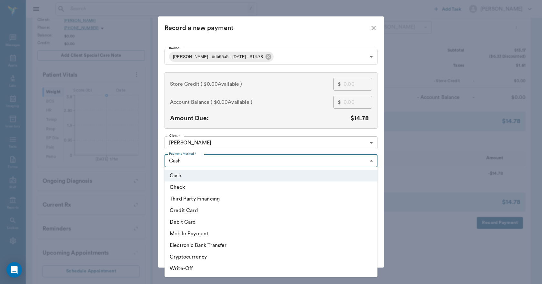
click at [197, 208] on li "Credit Card" at bounding box center [271, 211] width 213 height 12
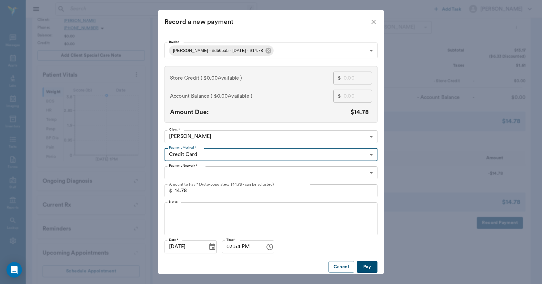
click at [206, 172] on body "/ ​ Add Task Dr. Bert Ellsworth Nectar Messages Appts Labs Imaging Inventory Ta…" at bounding box center [271, 84] width 542 height 427
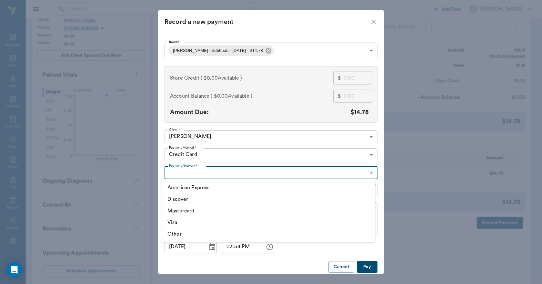
click at [209, 151] on div at bounding box center [271, 142] width 542 height 284
click at [210, 155] on body "/ ​ Add Task Dr. Bert Ellsworth Nectar Messages Appts Labs Imaging Inventory Ta…" at bounding box center [271, 84] width 542 height 427
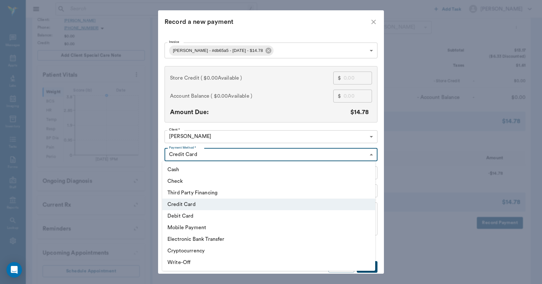
click at [183, 215] on li "Debit Card" at bounding box center [268, 216] width 213 height 12
type input "DEBIT_CARD"
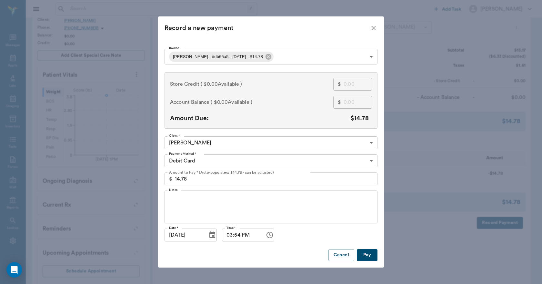
click at [365, 255] on button "Pay" at bounding box center [367, 256] width 21 height 12
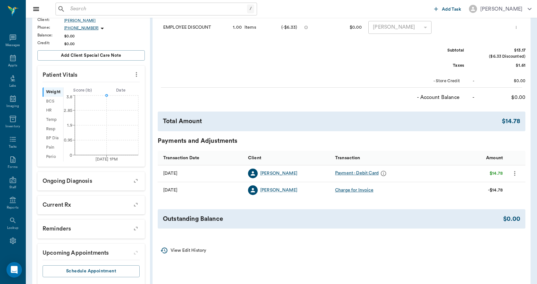
click at [516, 176] on icon "more" at bounding box center [515, 174] width 7 height 8
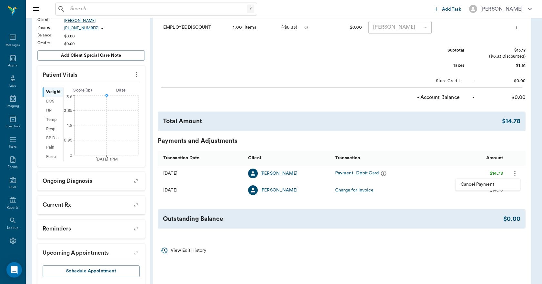
click at [480, 183] on span "Cancel Payment" at bounding box center [488, 184] width 54 height 7
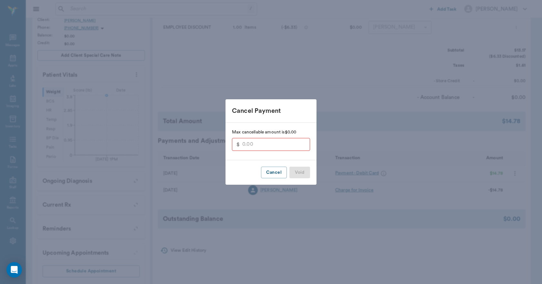
type input "14.78"
click at [293, 173] on button "Void" at bounding box center [300, 173] width 21 height 12
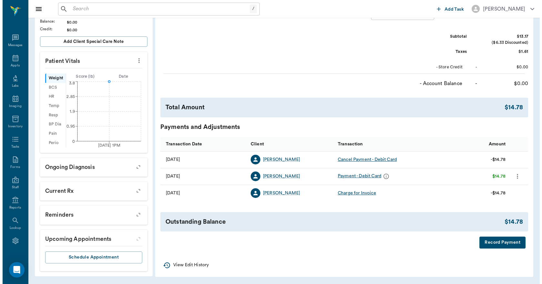
scroll to position [143, 0]
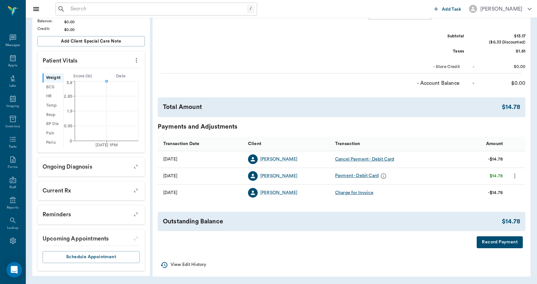
click at [499, 244] on button "Record Payment" at bounding box center [500, 243] width 46 height 12
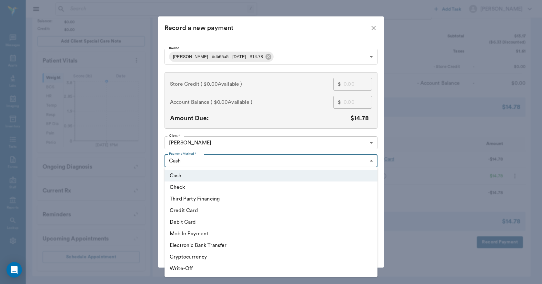
click at [216, 158] on body "/ ​ Add Task Dr. Bert Ellsworth Nectar Messages Appts Labs Imaging Inventory Ta…" at bounding box center [271, 71] width 542 height 428
click at [191, 224] on li "Debit Card" at bounding box center [271, 223] width 213 height 12
type input "DEBIT_CARD"
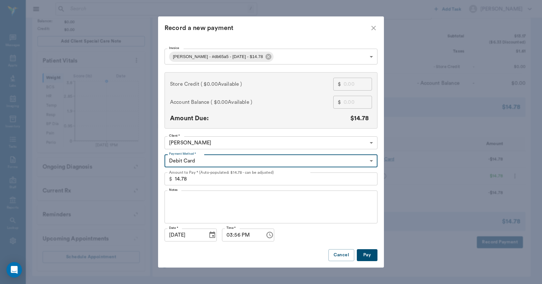
click at [197, 181] on input "14.78" at bounding box center [276, 179] width 203 height 13
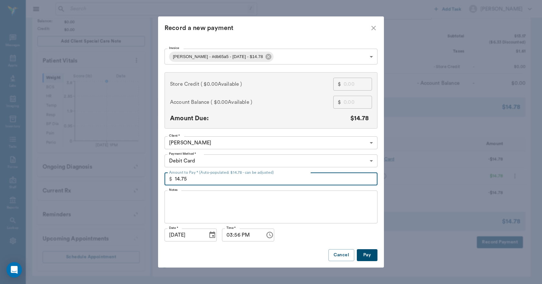
type input "14.75"
click at [361, 255] on button "Pay" at bounding box center [367, 256] width 21 height 12
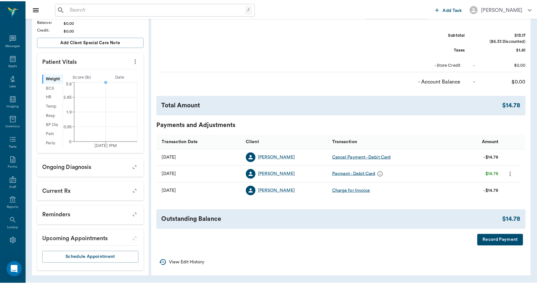
scroll to position [143, 0]
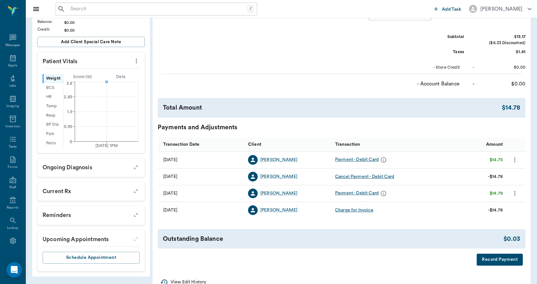
click at [494, 258] on button "Record Payment" at bounding box center [500, 260] width 46 height 12
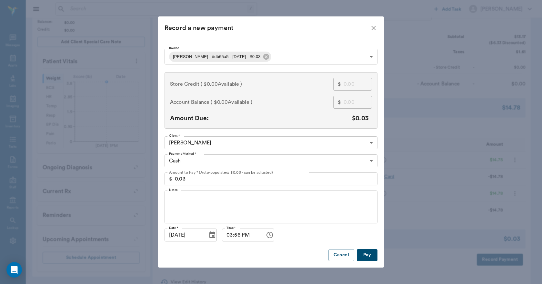
click at [364, 258] on button "Pay" at bounding box center [367, 256] width 21 height 12
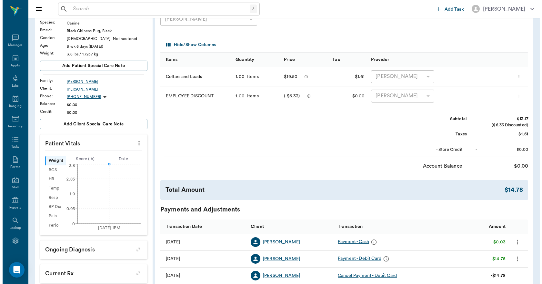
scroll to position [0, 0]
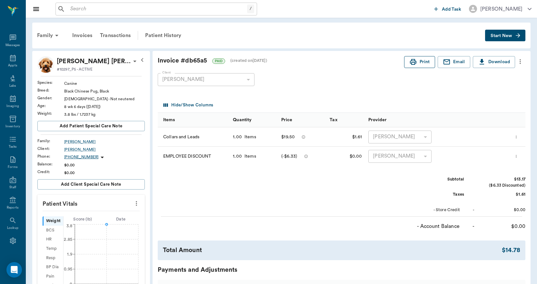
click at [426, 66] on button "Print" at bounding box center [419, 62] width 31 height 12
click at [11, 59] on icon at bounding box center [13, 58] width 8 height 8
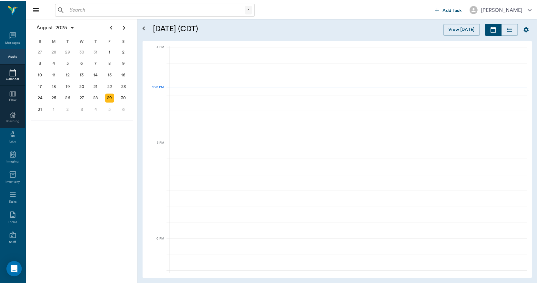
scroll to position [776, 0]
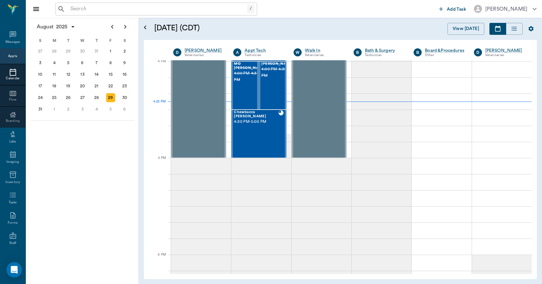
click at [86, 6] on input "text" at bounding box center [157, 9] width 179 height 9
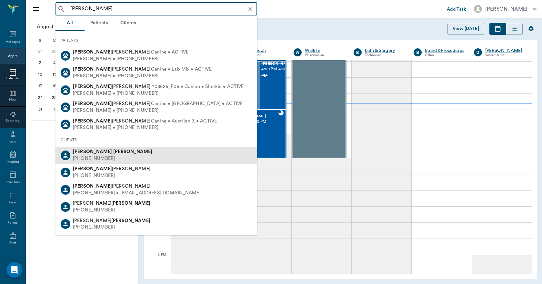
click at [113, 151] on b "Watson" at bounding box center [132, 151] width 39 height 5
type input "CARY WATSON"
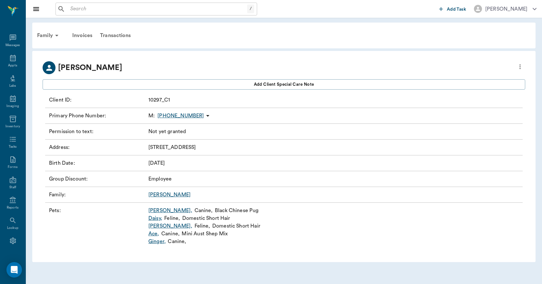
click at [154, 211] on link "Pugsley ," at bounding box center [170, 211] width 44 height 8
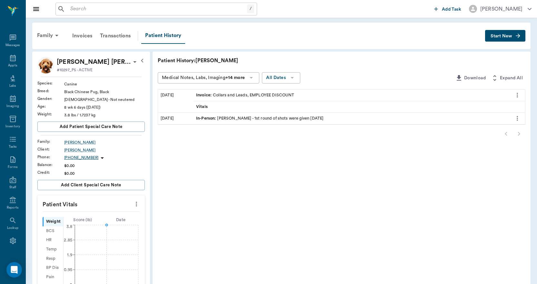
click at [519, 95] on icon "more" at bounding box center [517, 95] width 7 height 8
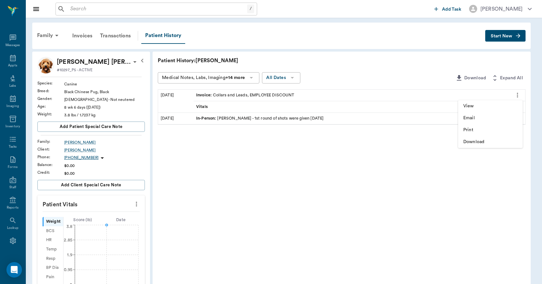
click at [314, 155] on div at bounding box center [271, 142] width 542 height 284
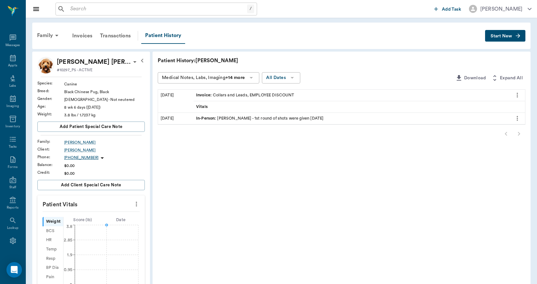
click at [276, 94] on div "Invoice : Collars and Leads, EMPLOYEE DISCOUNT" at bounding box center [245, 95] width 98 height 6
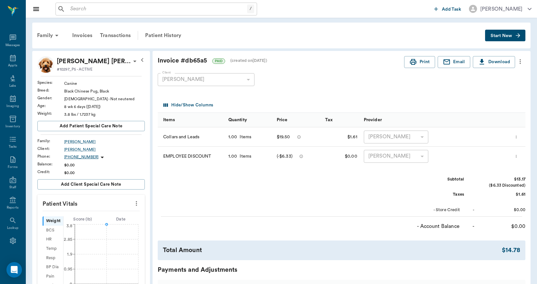
click at [519, 136] on icon "more" at bounding box center [517, 137] width 4 height 8
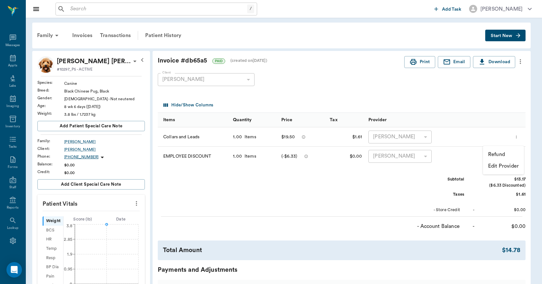
click at [500, 152] on p "Refund" at bounding box center [496, 155] width 17 height 8
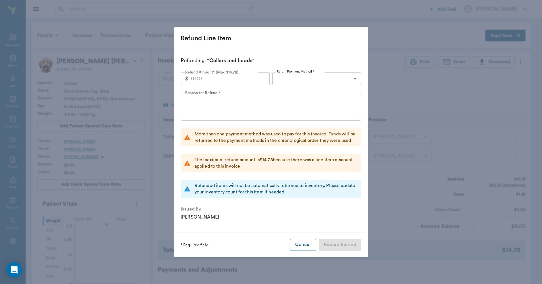
type input "14.78"
click at [310, 80] on body "/ ​ Add Task Dr. Bert Ellsworth Nectar Messages Appts Labs Imaging Inventory Ta…" at bounding box center [271, 224] width 542 height 449
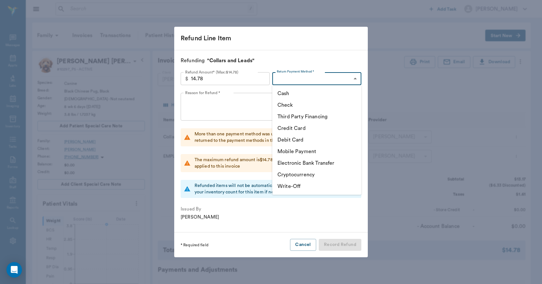
click at [291, 139] on li "Debit Card" at bounding box center [316, 140] width 89 height 12
type input "DEBIT_CARD"
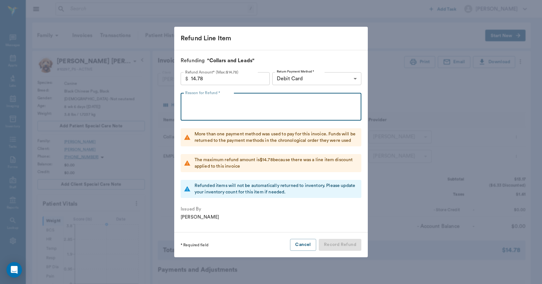
click at [270, 104] on textarea "Reason for Refund *" at bounding box center [271, 107] width 172 height 22
type textarea "GOT A HARNESS AND IT WAS TO SMALL. DIDN'T HAVE THE NEXT SIZE UP."
click at [337, 244] on button "Record Refund" at bounding box center [340, 245] width 43 height 12
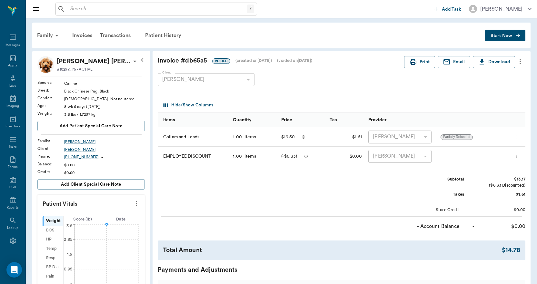
click at [519, 157] on icon "more" at bounding box center [517, 157] width 4 height 8
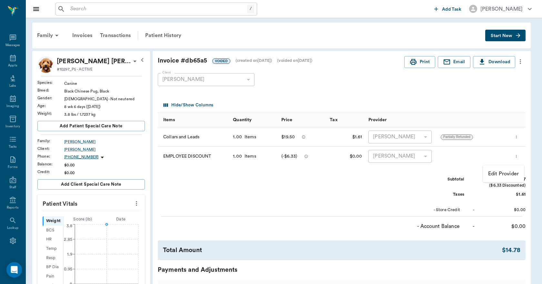
click at [435, 197] on div at bounding box center [271, 142] width 542 height 284
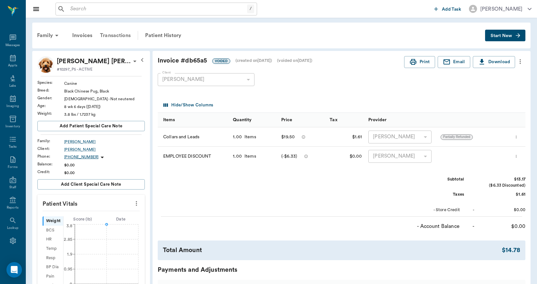
click at [120, 32] on div "Transactions" at bounding box center [115, 35] width 38 height 15
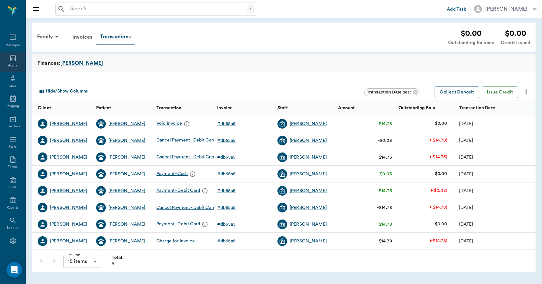
click at [12, 60] on icon at bounding box center [13, 58] width 8 height 8
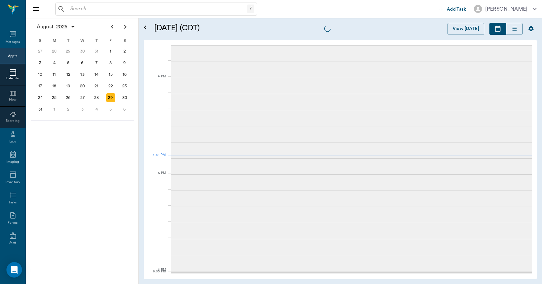
scroll to position [775, 0]
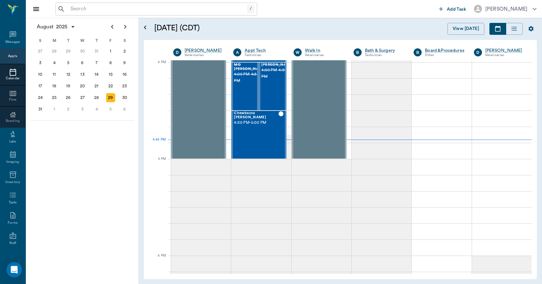
click at [11, 54] on div "Appts" at bounding box center [12, 56] width 9 height 5
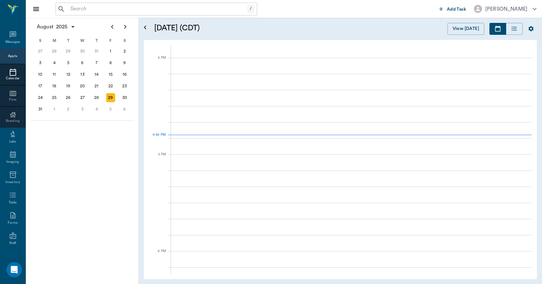
scroll to position [776, 0]
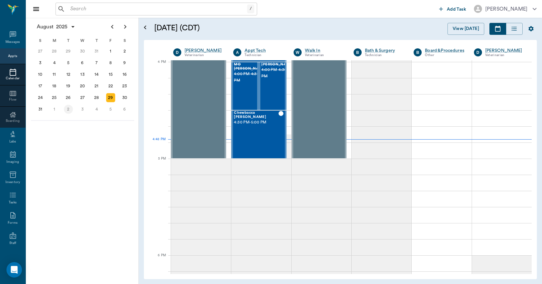
click at [72, 110] on div "2" at bounding box center [68, 109] width 9 height 9
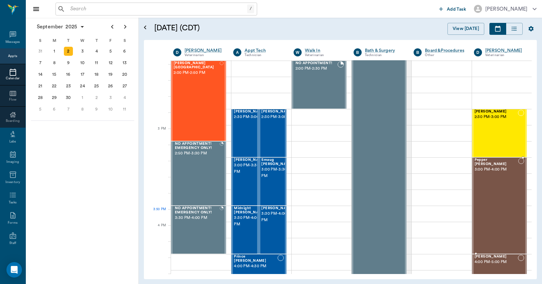
scroll to position [581, 0]
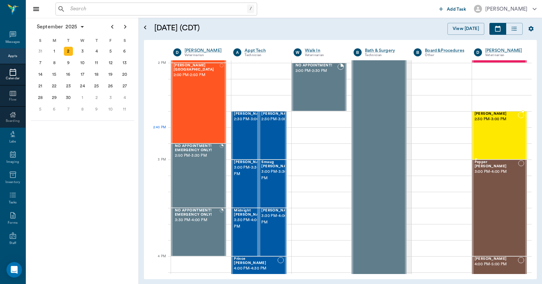
click at [488, 143] on div "Lilah Stephens 2:30 PM - 3:00 PM" at bounding box center [496, 135] width 43 height 47
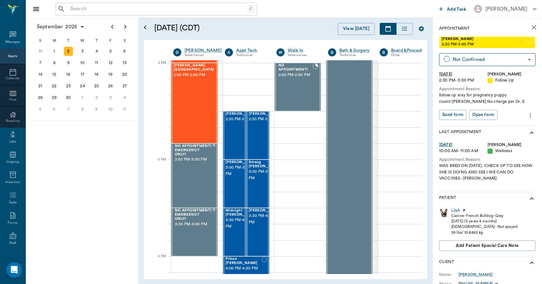
click at [8, 56] on div "Appts" at bounding box center [12, 56] width 9 height 5
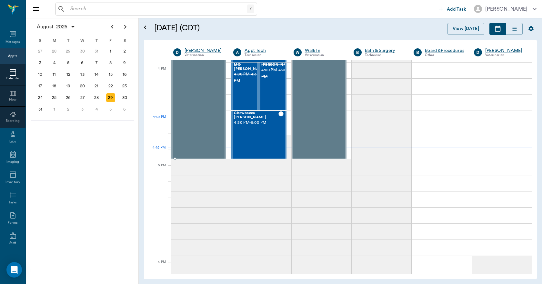
scroll to position [775, 0]
click at [83, 108] on div "3" at bounding box center [82, 109] width 9 height 9
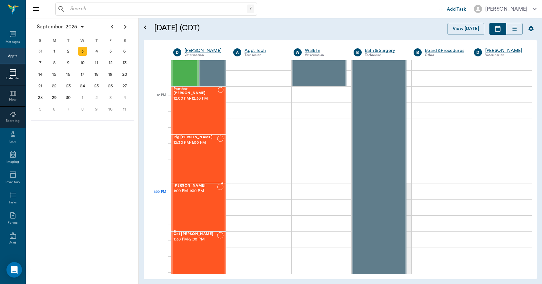
scroll to position [355, 0]
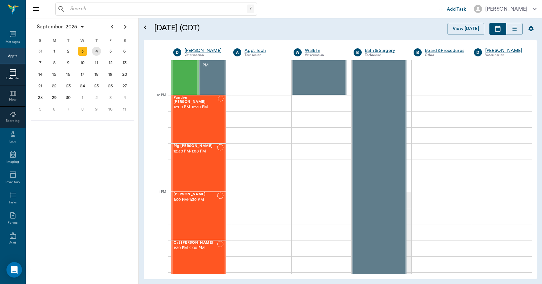
click at [96, 50] on div "4" at bounding box center [96, 51] width 9 height 9
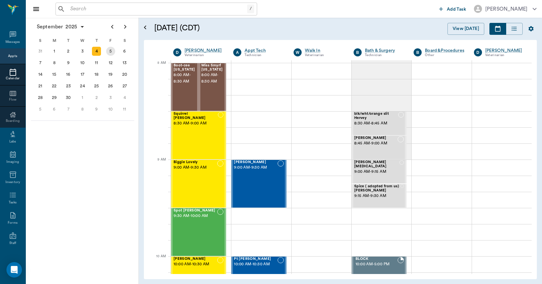
click at [111, 50] on div "5" at bounding box center [110, 51] width 9 height 9
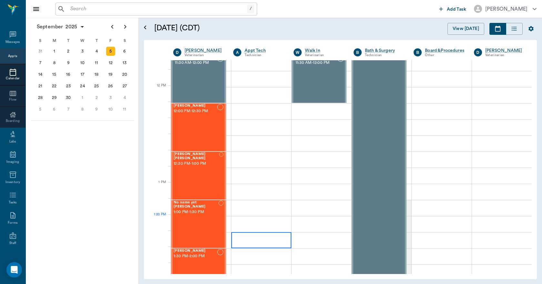
scroll to position [387, 0]
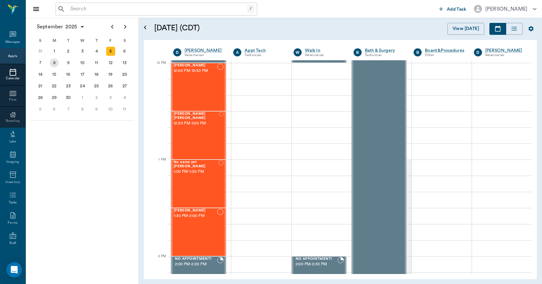
click at [57, 65] on div "8" at bounding box center [54, 62] width 9 height 9
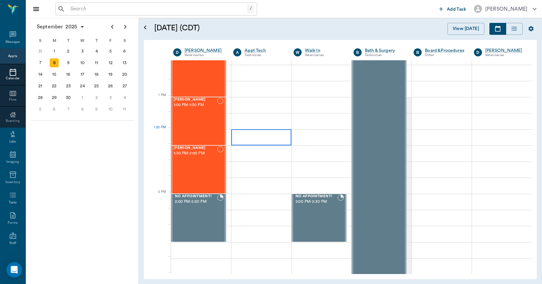
scroll to position [452, 0]
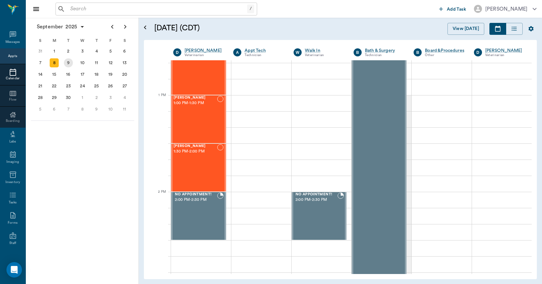
click at [72, 64] on div "9" at bounding box center [68, 62] width 9 height 9
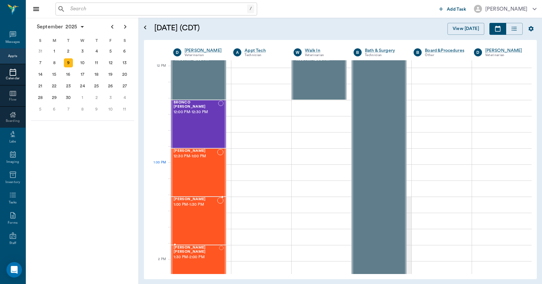
scroll to position [387, 0]
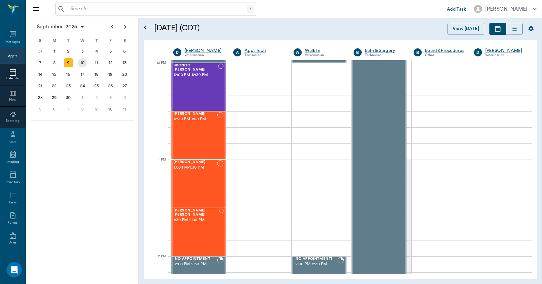
click at [83, 62] on div "10" at bounding box center [82, 62] width 9 height 9
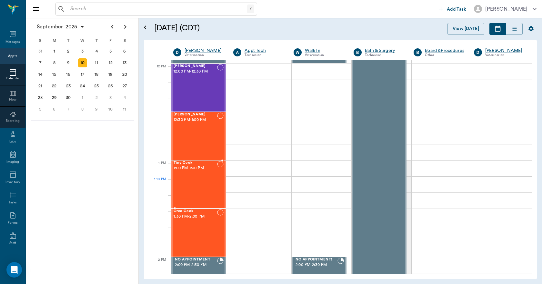
scroll to position [387, 0]
click at [96, 63] on div "11" at bounding box center [96, 62] width 9 height 9
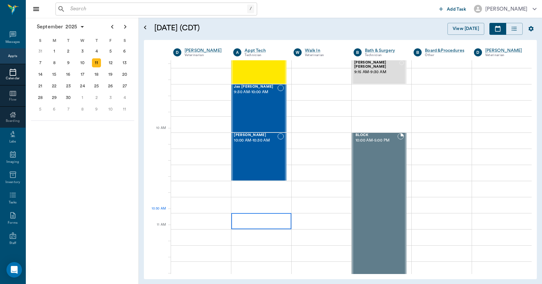
scroll to position [129, 0]
